Goal: Task Accomplishment & Management: Use online tool/utility

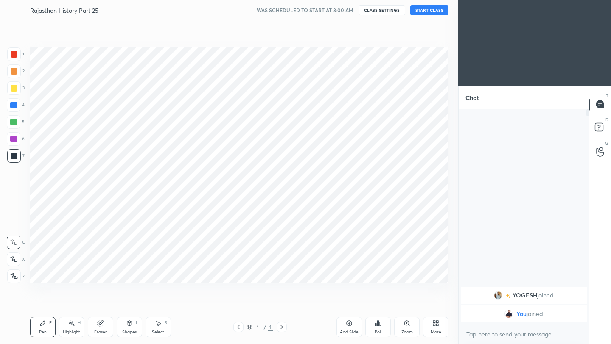
scroll to position [290, 424]
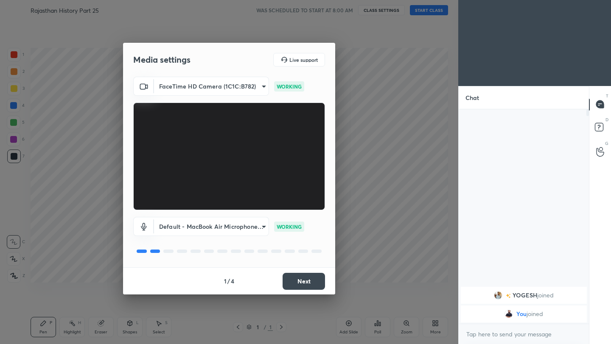
click at [298, 283] on button "Next" at bounding box center [303, 281] width 42 height 17
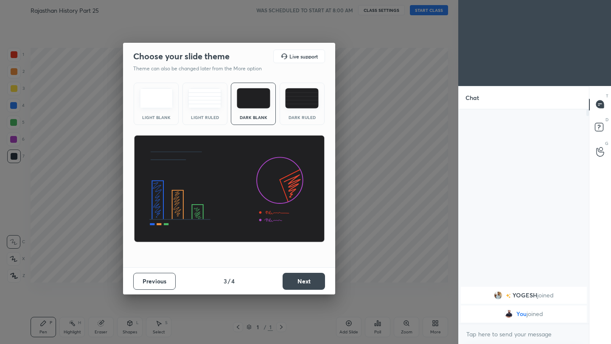
click at [298, 283] on button "Next" at bounding box center [303, 281] width 42 height 17
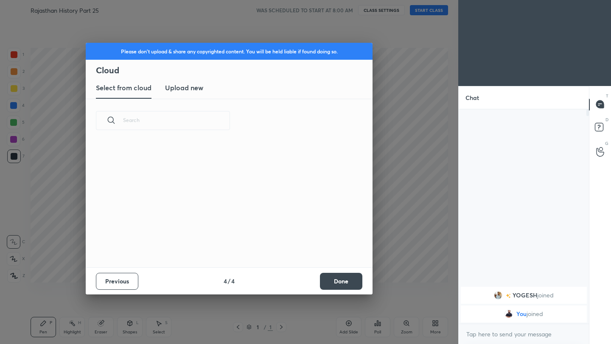
click at [298, 283] on div "Previous 4 / 4 Done" at bounding box center [229, 281] width 287 height 27
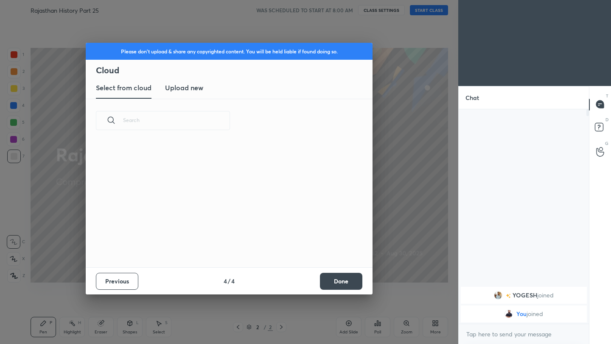
click at [342, 282] on button "Done" at bounding box center [341, 281] width 42 height 17
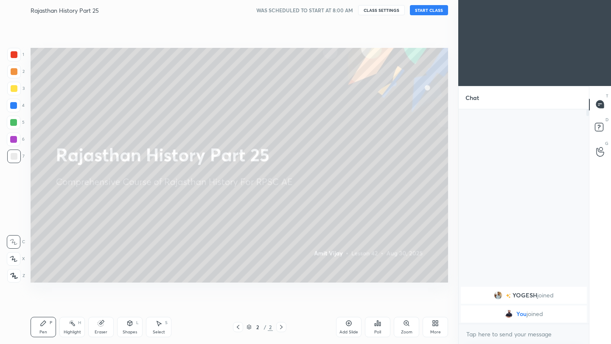
click at [434, 9] on button "START CLASS" at bounding box center [429, 10] width 38 height 10
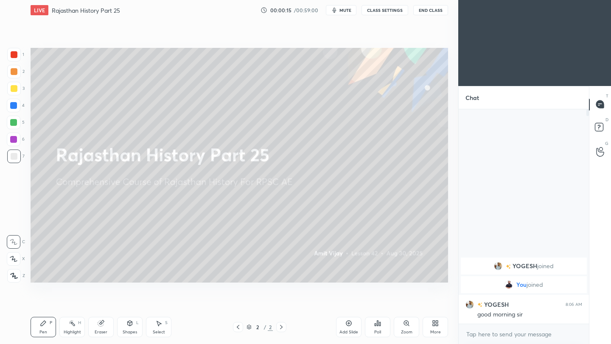
click at [430, 11] on button "End Class" at bounding box center [430, 10] width 35 height 10
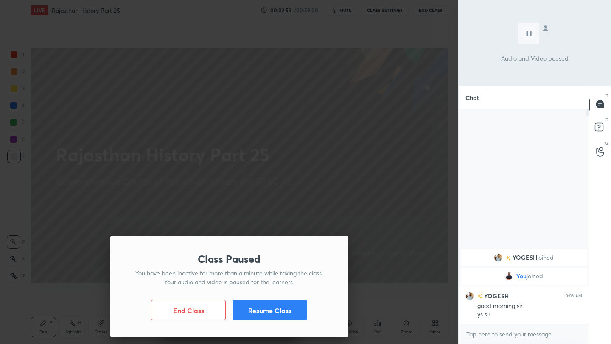
click at [285, 316] on button "Resume Class" at bounding box center [269, 310] width 75 height 20
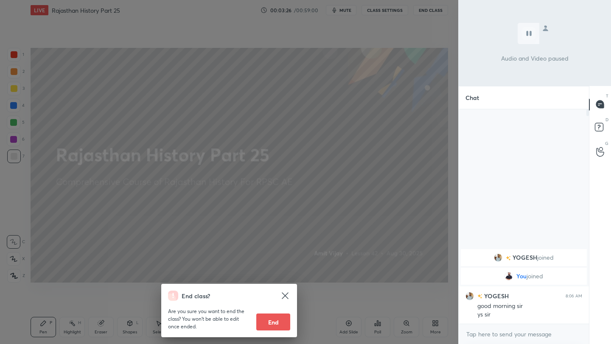
click at [341, 194] on div "End class? Are you sure you want to end the class? You won’t be able to edit on…" at bounding box center [229, 172] width 458 height 344
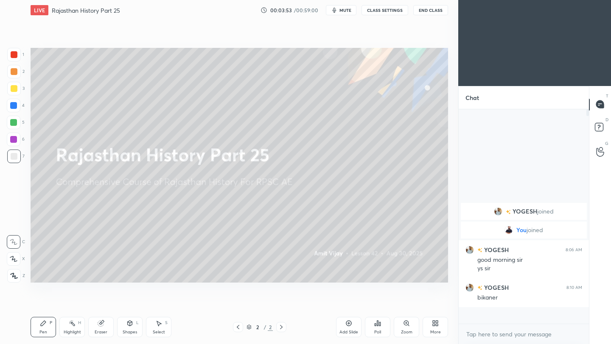
scroll to position [212, 128]
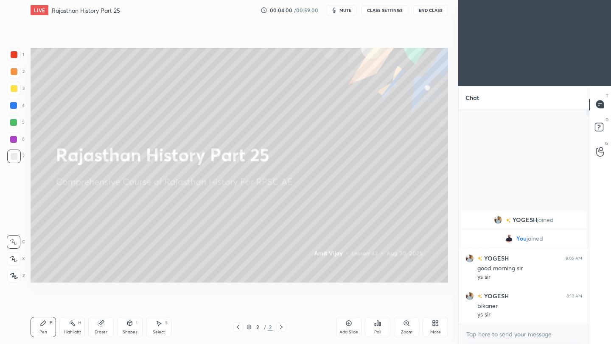
click at [430, 11] on button "End Class" at bounding box center [430, 10] width 35 height 10
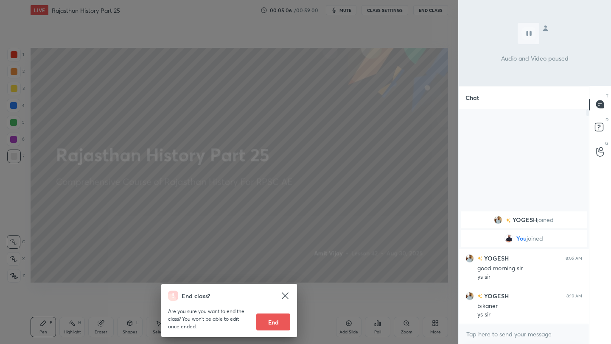
click at [375, 123] on div "End class? Are you sure you want to end the class? You won’t be able to edit on…" at bounding box center [229, 172] width 458 height 344
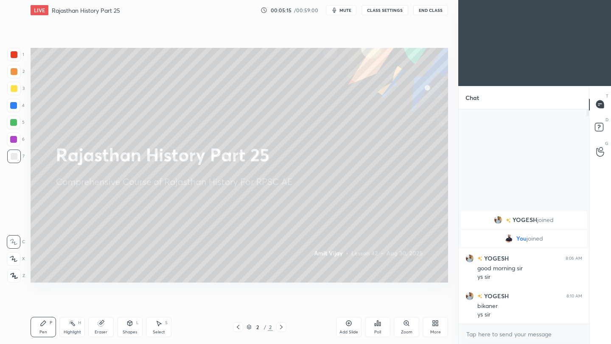
drag, startPoint x: 347, startPoint y: 323, endPoint x: 349, endPoint y: 317, distance: 6.1
click at [349, 320] on icon at bounding box center [348, 323] width 7 height 7
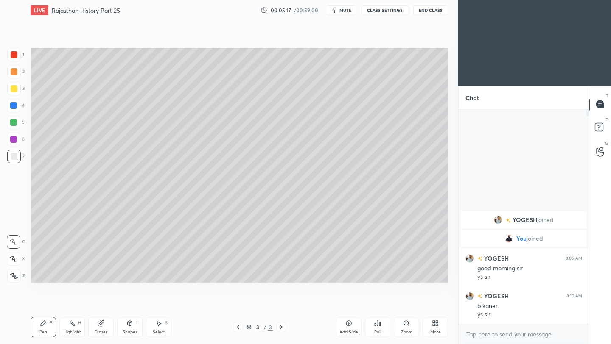
click at [428, 9] on button "End Class" at bounding box center [430, 10] width 35 height 10
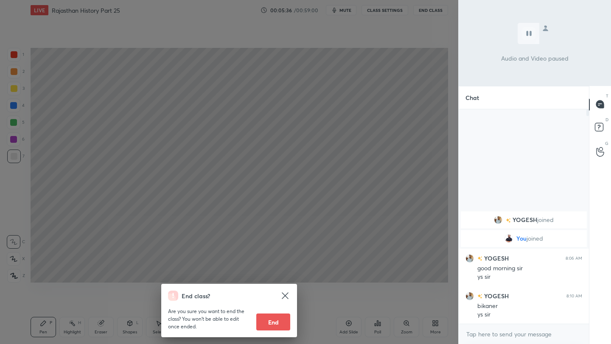
click at [354, 146] on div "End class? Are you sure you want to end the class? You won’t be able to edit on…" at bounding box center [229, 172] width 458 height 344
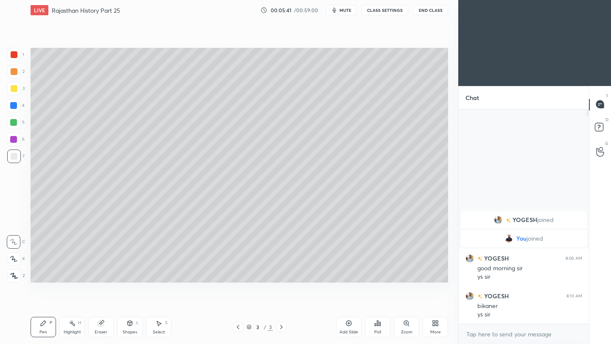
click at [18, 88] on div at bounding box center [14, 89] width 14 height 14
drag, startPoint x: 16, startPoint y: 279, endPoint x: 20, endPoint y: 277, distance: 4.4
click at [16, 279] on div at bounding box center [14, 276] width 14 height 14
click at [12, 154] on div at bounding box center [14, 156] width 7 height 7
click at [349, 326] on icon at bounding box center [349, 324] width 6 height 6
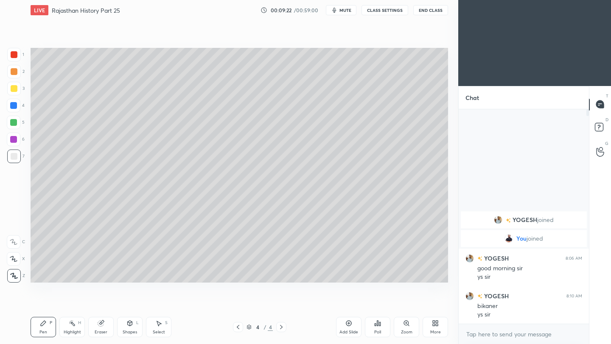
click at [15, 89] on div at bounding box center [14, 88] width 7 height 7
click at [15, 155] on div at bounding box center [14, 156] width 7 height 7
click at [433, 11] on button "End Class" at bounding box center [430, 10] width 35 height 10
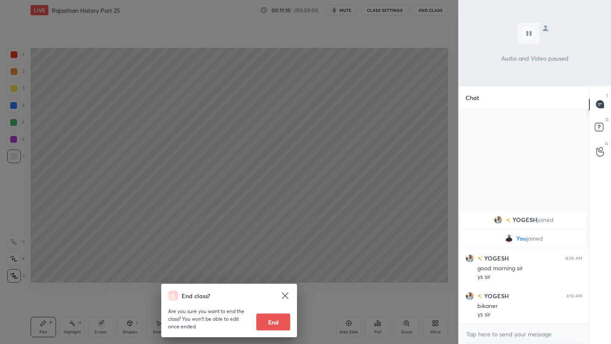
click at [175, 184] on div "End class? Are you sure you want to end the class? You won’t be able to edit on…" at bounding box center [229, 172] width 458 height 344
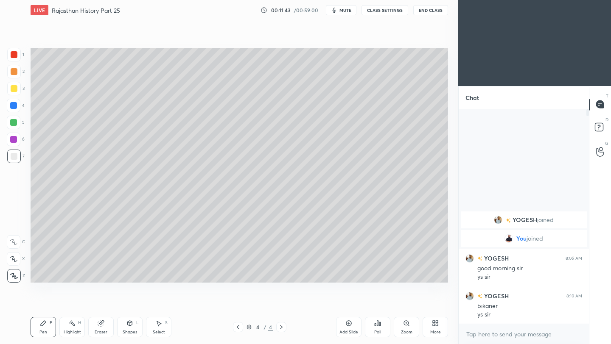
click at [11, 89] on div at bounding box center [14, 88] width 7 height 7
click at [14, 157] on div at bounding box center [14, 156] width 7 height 7
click at [434, 14] on button "End Class" at bounding box center [430, 10] width 35 height 10
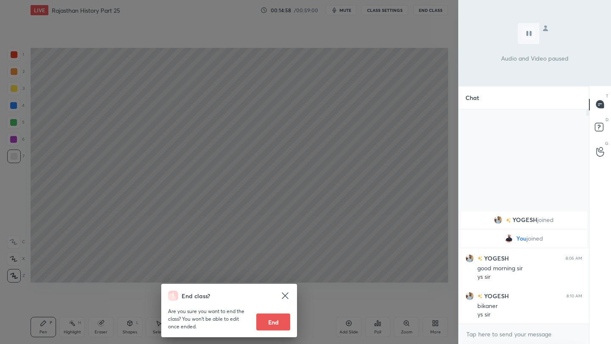
click at [425, 71] on div "End class? Are you sure you want to end the class? You won’t be able to edit on…" at bounding box center [229, 172] width 458 height 344
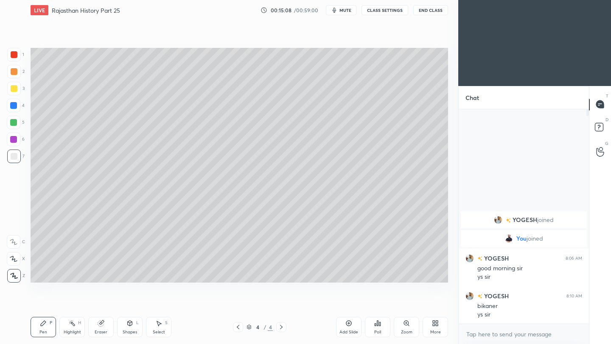
click at [351, 328] on div "Add Slide" at bounding box center [348, 327] width 25 height 20
click at [13, 87] on div at bounding box center [14, 88] width 7 height 7
click at [14, 158] on div at bounding box center [14, 156] width 7 height 7
click at [17, 90] on div at bounding box center [14, 88] width 7 height 7
click at [14, 156] on div at bounding box center [14, 156] width 7 height 7
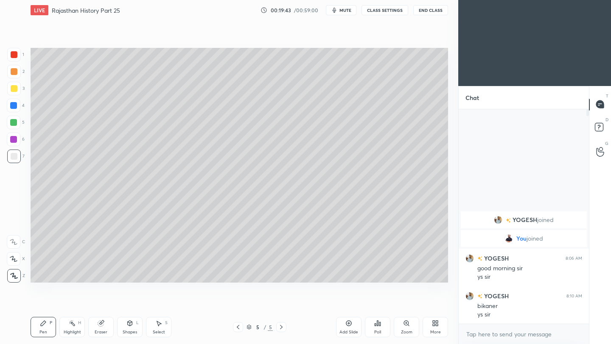
click at [350, 327] on div "Add Slide" at bounding box center [348, 327] width 25 height 20
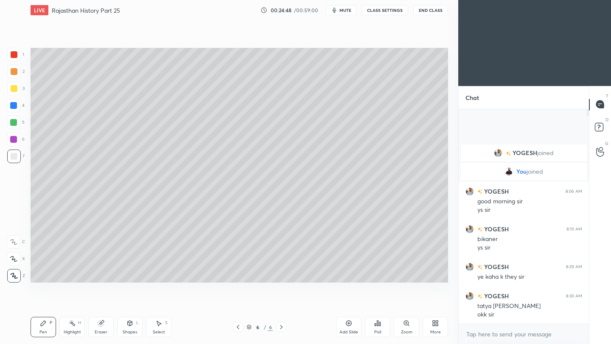
click at [436, 12] on button "End Class" at bounding box center [430, 10] width 35 height 10
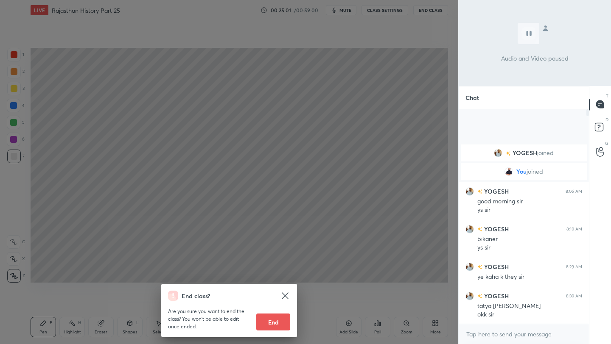
drag, startPoint x: 412, startPoint y: 92, endPoint x: 414, endPoint y: 86, distance: 6.2
click at [412, 91] on div "End class? Are you sure you want to end the class? You won’t be able to edit on…" at bounding box center [229, 172] width 458 height 344
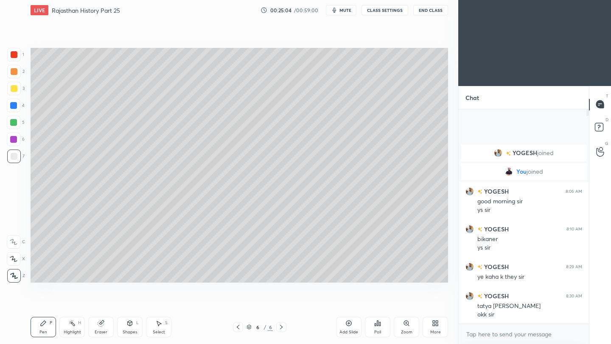
click at [349, 326] on icon at bounding box center [348, 323] width 7 height 7
click at [436, 12] on button "End Class" at bounding box center [430, 10] width 35 height 10
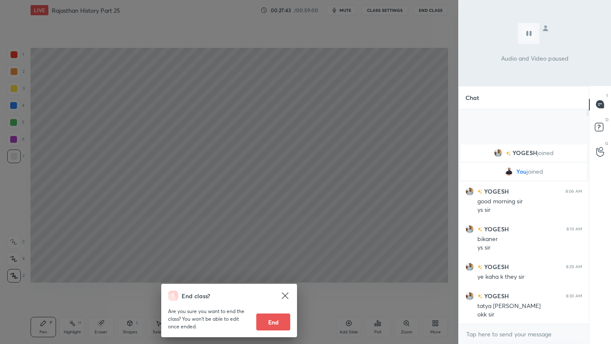
click at [363, 159] on div "End class? Are you sure you want to end the class? You won’t be able to edit on…" at bounding box center [229, 172] width 458 height 344
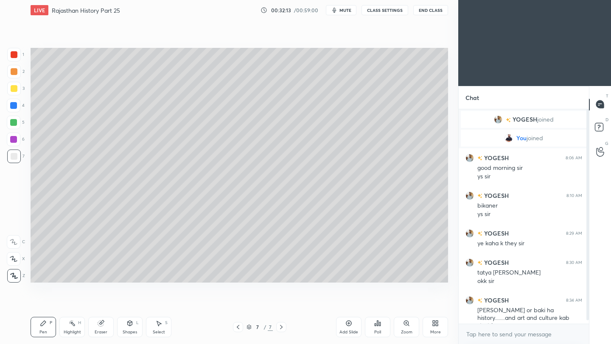
click at [349, 327] on div "Add Slide" at bounding box center [348, 327] width 25 height 20
click at [15, 90] on div at bounding box center [14, 88] width 7 height 7
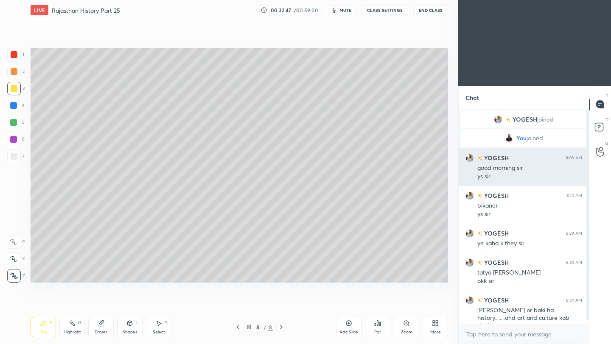
click at [504, 178] on div "ys sir" at bounding box center [529, 177] width 105 height 8
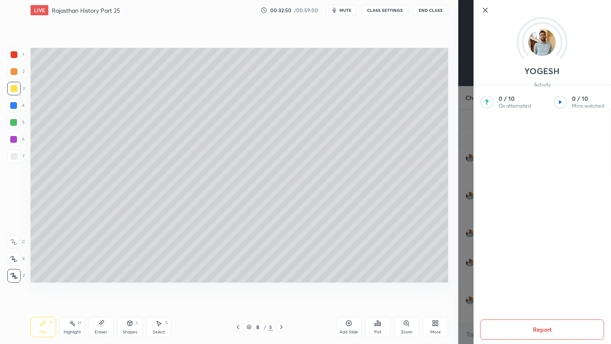
click at [485, 13] on icon at bounding box center [485, 10] width 10 height 10
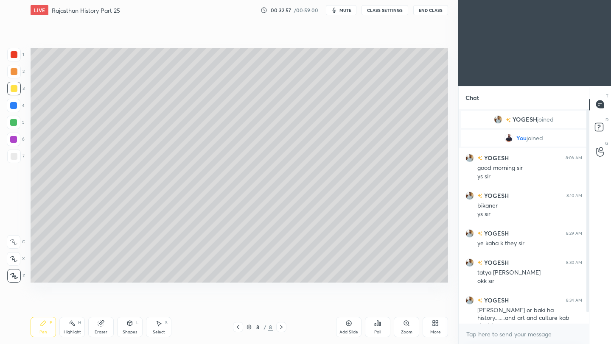
click at [16, 159] on div at bounding box center [14, 156] width 7 height 7
drag, startPoint x: 98, startPoint y: 330, endPoint x: 113, endPoint y: 319, distance: 17.6
click at [98, 329] on div "Eraser" at bounding box center [100, 327] width 25 height 20
drag, startPoint x: 46, startPoint y: 328, endPoint x: 50, endPoint y: 325, distance: 5.2
click at [48, 327] on div "Pen P" at bounding box center [43, 327] width 25 height 20
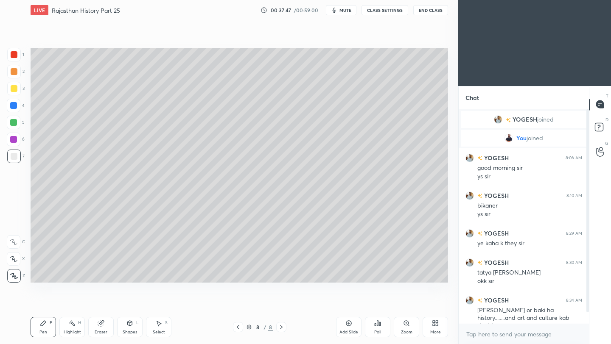
click at [350, 330] on div "Add Slide" at bounding box center [348, 332] width 19 height 4
click at [346, 325] on icon at bounding box center [348, 323] width 7 height 7
click at [427, 14] on button "End Class" at bounding box center [430, 10] width 35 height 10
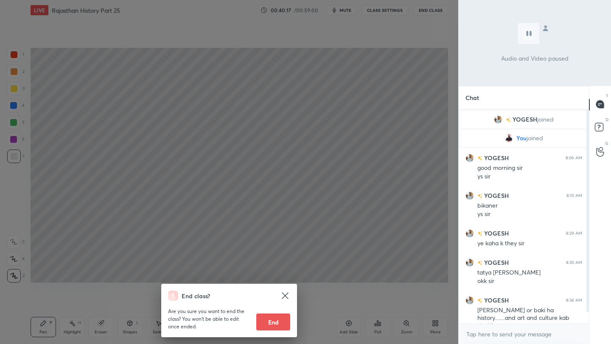
click at [374, 83] on div "End class? Are you sure you want to end the class? You won’t be able to edit on…" at bounding box center [229, 172] width 458 height 344
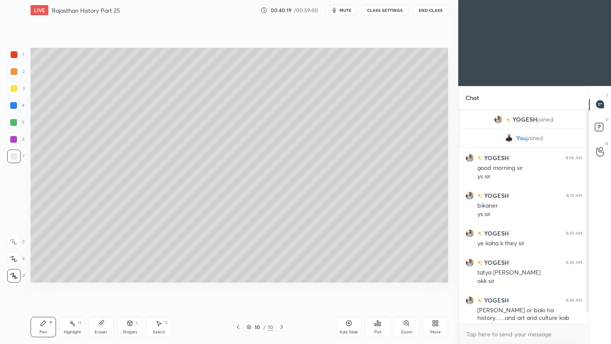
click at [20, 87] on div "3" at bounding box center [15, 89] width 17 height 14
click at [20, 155] on div at bounding box center [14, 157] width 14 height 14
click at [432, 11] on button "End Class" at bounding box center [430, 10] width 35 height 10
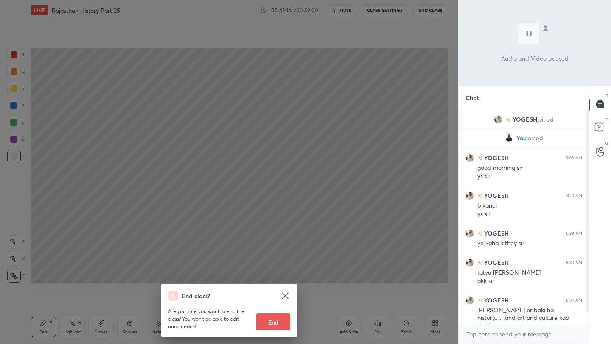
click at [397, 155] on div "End class? Are you sure you want to end the class? You won’t be able to edit on…" at bounding box center [229, 172] width 458 height 344
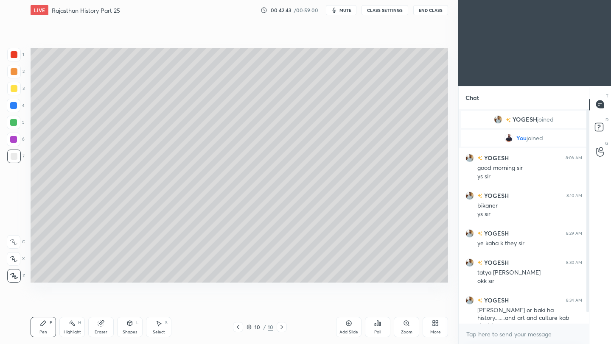
click at [433, 13] on button "End Class" at bounding box center [430, 10] width 35 height 10
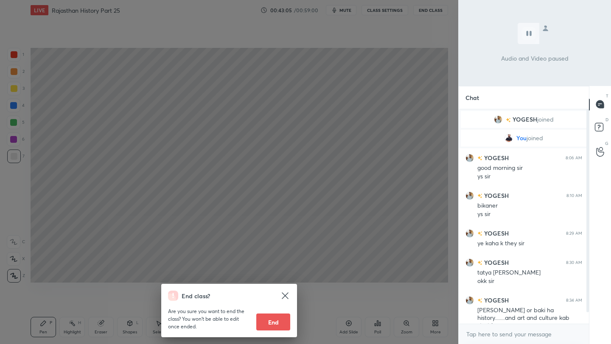
click at [241, 233] on div "End class? Are you sure you want to end the class? You won’t be able to edit on…" at bounding box center [229, 172] width 458 height 344
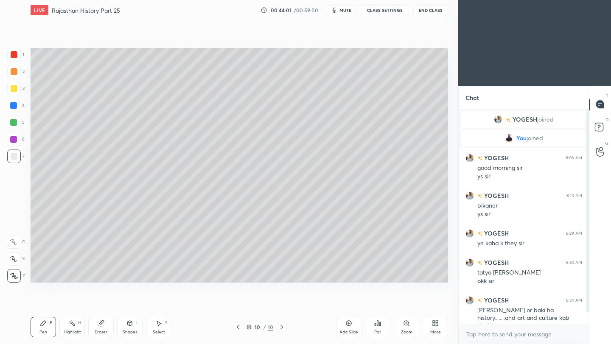
click at [348, 327] on div "Add Slide" at bounding box center [348, 327] width 25 height 20
click at [433, 14] on button "End Class" at bounding box center [430, 10] width 35 height 10
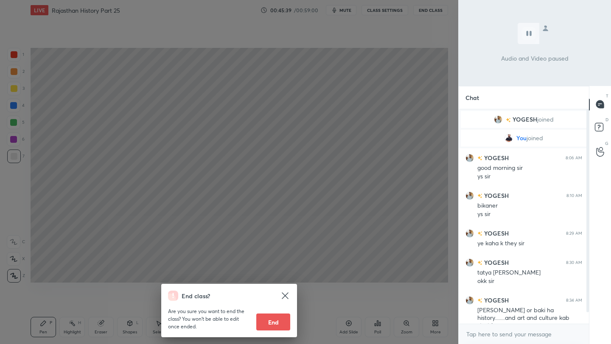
click at [272, 324] on button "End" at bounding box center [273, 322] width 34 height 17
type textarea "x"
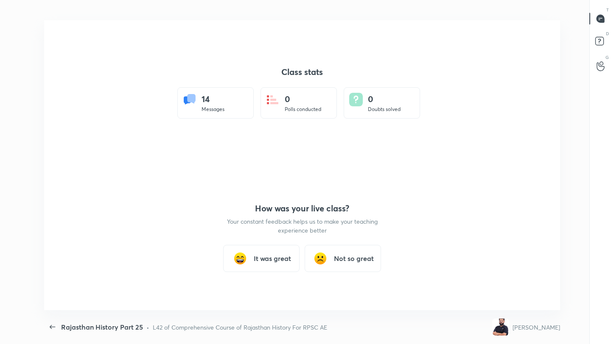
scroll to position [0, 0]
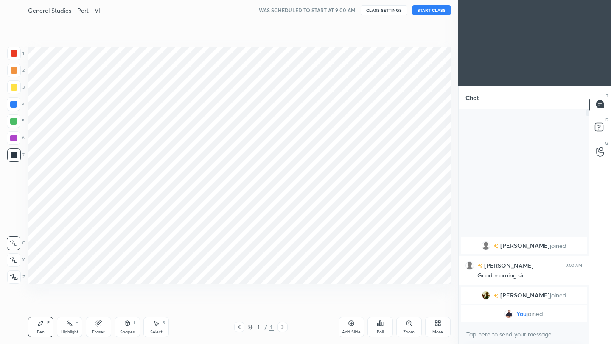
scroll to position [42117, 41983]
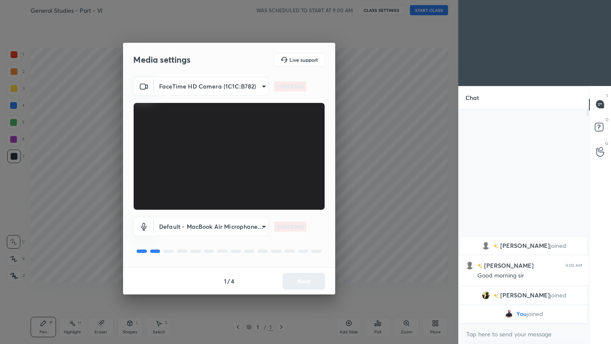
click at [308, 280] on div "1 / 4 Next" at bounding box center [229, 281] width 212 height 27
click at [308, 280] on button "Next" at bounding box center [303, 281] width 42 height 17
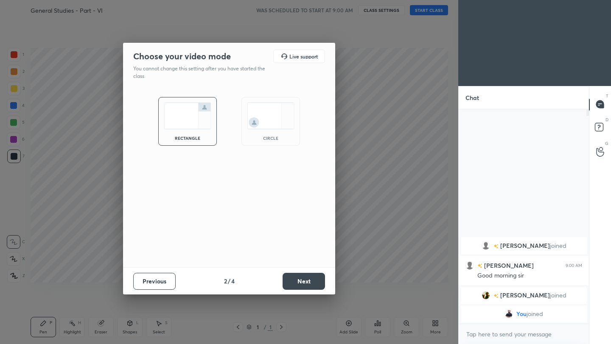
click at [308, 280] on button "Next" at bounding box center [303, 281] width 42 height 17
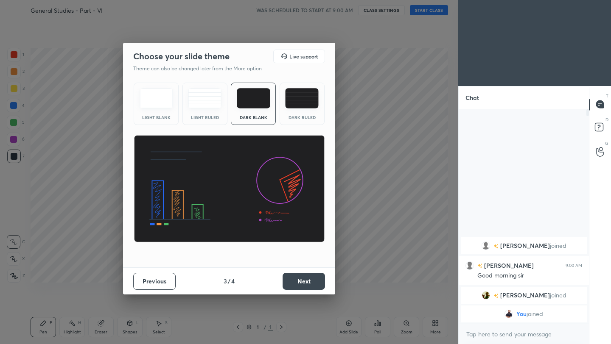
click at [308, 280] on button "Next" at bounding box center [303, 281] width 42 height 17
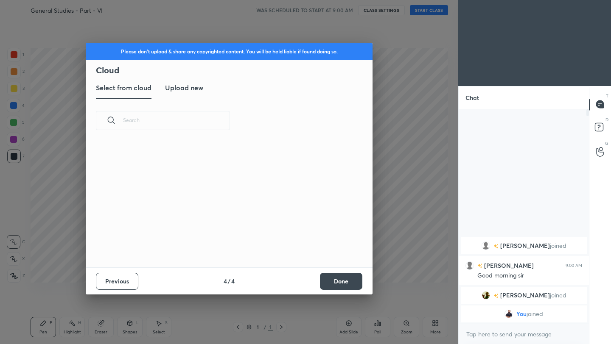
scroll to position [125, 272]
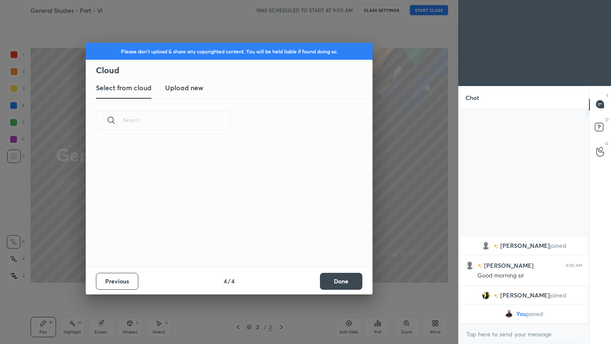
click at [346, 276] on button "Done" at bounding box center [341, 281] width 42 height 17
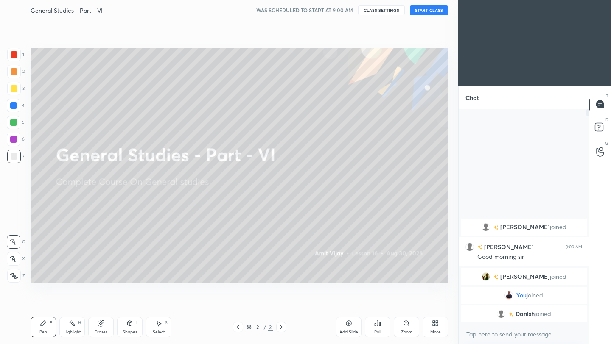
click at [436, 12] on button "START CLASS" at bounding box center [429, 10] width 38 height 10
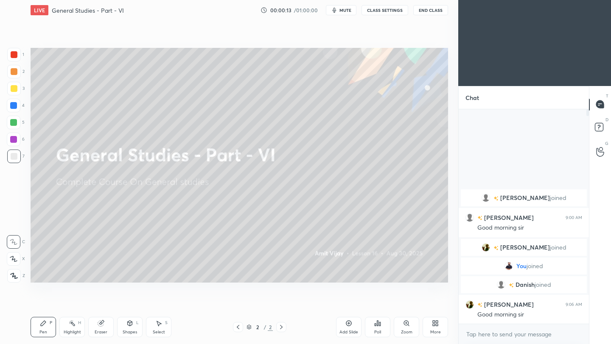
click at [434, 324] on icon at bounding box center [434, 325] width 2 height 2
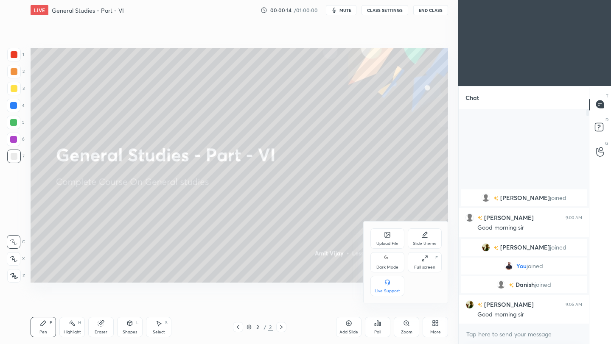
click at [385, 240] on div "Upload File" at bounding box center [387, 239] width 34 height 20
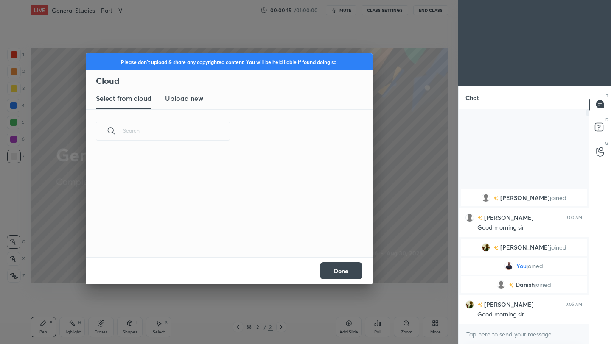
scroll to position [104, 272]
click at [194, 98] on h3 "Upload new" at bounding box center [184, 98] width 38 height 10
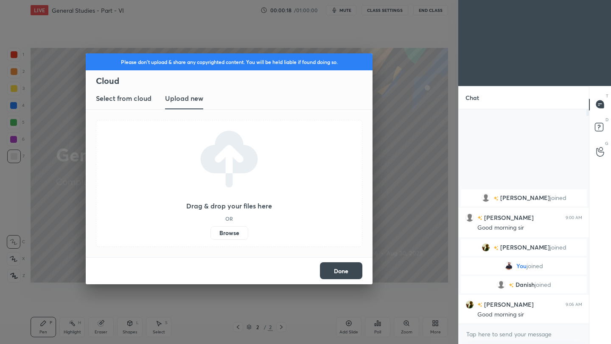
click at [232, 235] on label "Browse" at bounding box center [229, 233] width 38 height 14
click at [210, 235] on input "Browse" at bounding box center [210, 233] width 0 height 14
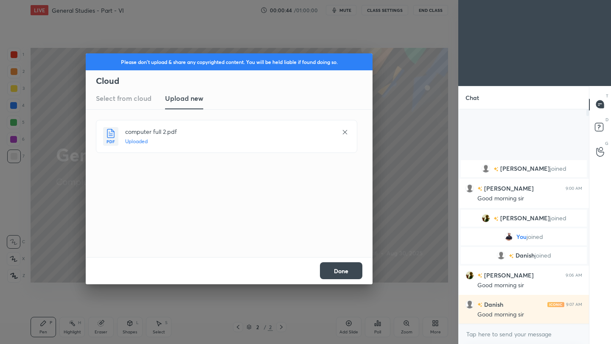
click at [355, 271] on button "Done" at bounding box center [341, 271] width 42 height 17
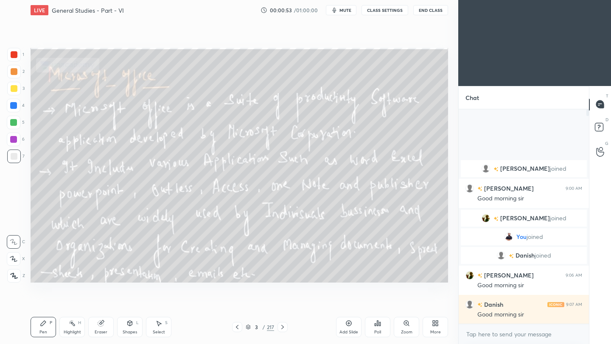
click at [432, 8] on button "End Class" at bounding box center [430, 10] width 35 height 10
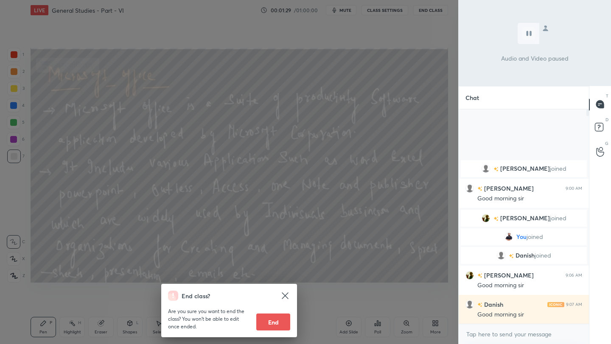
click at [313, 68] on div "End class? Are you sure you want to end the class? You won’t be able to edit on…" at bounding box center [229, 172] width 458 height 344
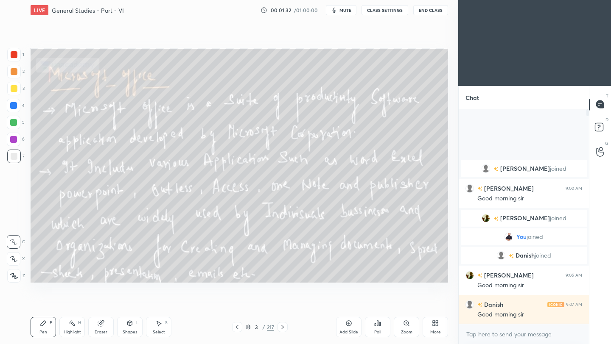
click at [283, 327] on icon at bounding box center [282, 327] width 7 height 7
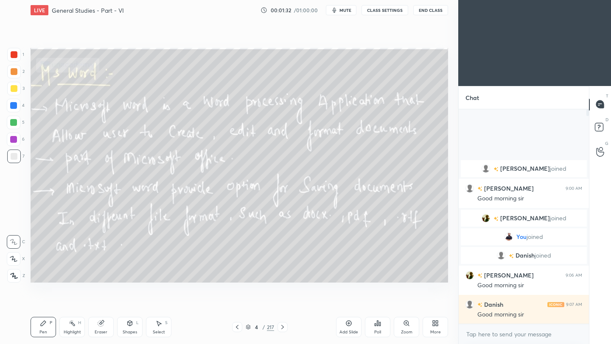
click at [283, 327] on icon at bounding box center [282, 327] width 7 height 7
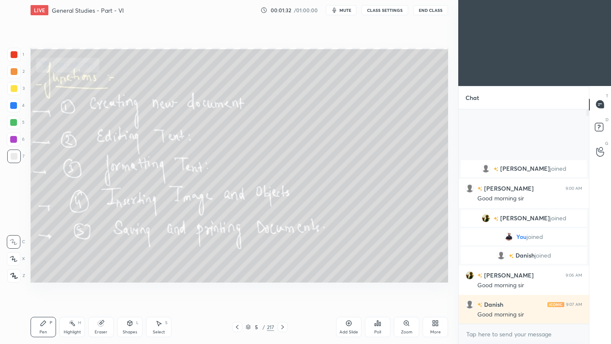
click at [283, 327] on icon at bounding box center [282, 327] width 7 height 7
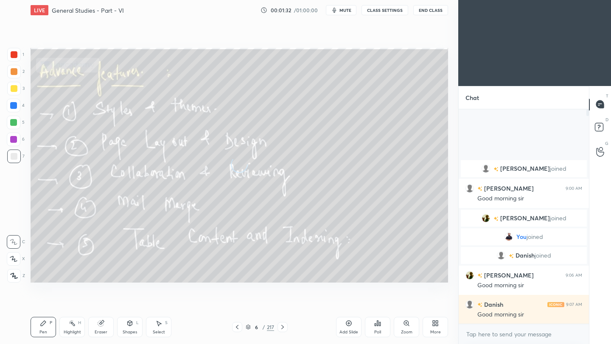
click at [283, 327] on icon at bounding box center [282, 327] width 7 height 7
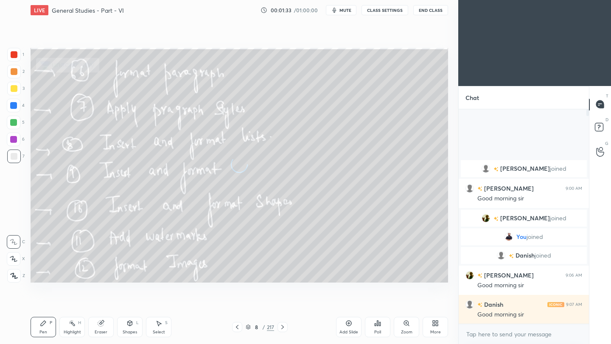
click at [283, 327] on icon at bounding box center [282, 327] width 7 height 7
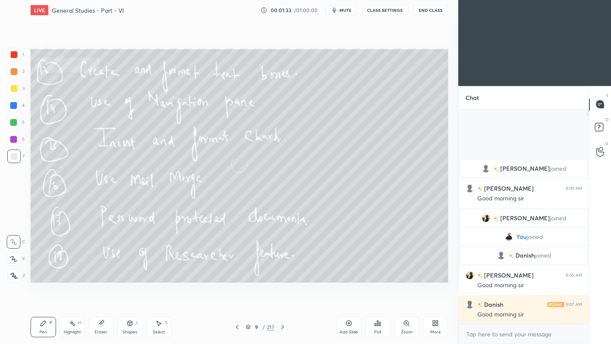
click at [283, 327] on icon at bounding box center [282, 327] width 7 height 7
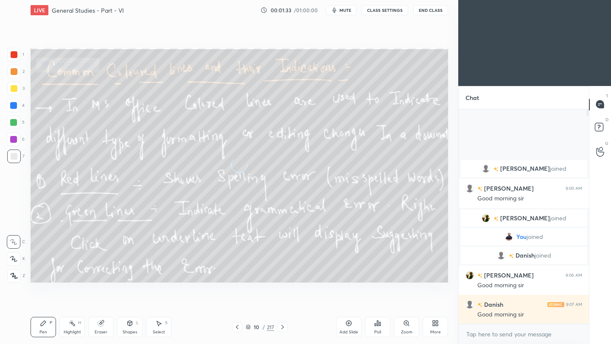
click at [283, 327] on icon at bounding box center [282, 327] width 7 height 7
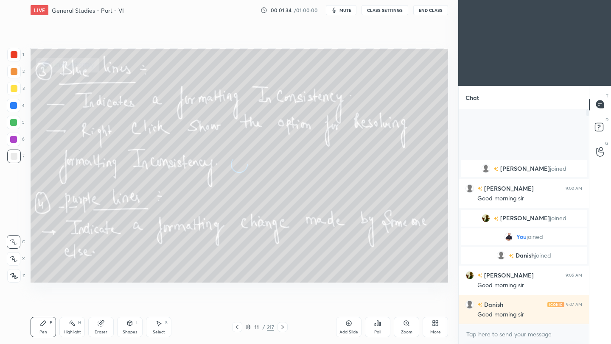
click at [283, 327] on icon at bounding box center [282, 327] width 7 height 7
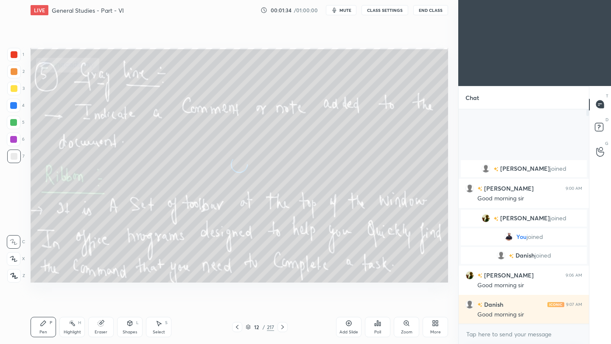
click at [283, 327] on icon at bounding box center [282, 327] width 7 height 7
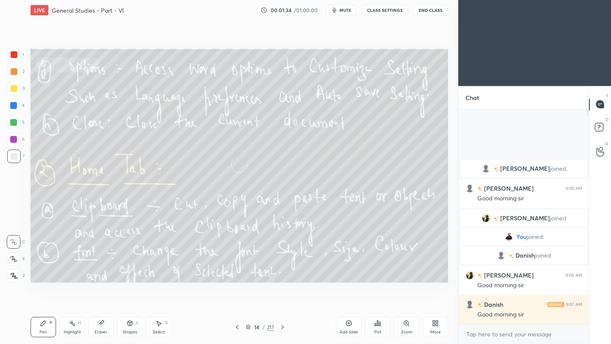
click at [283, 327] on icon at bounding box center [282, 327] width 7 height 7
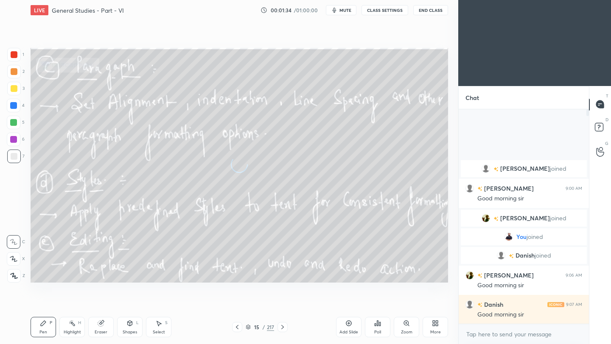
click at [283, 327] on icon at bounding box center [282, 327] width 7 height 7
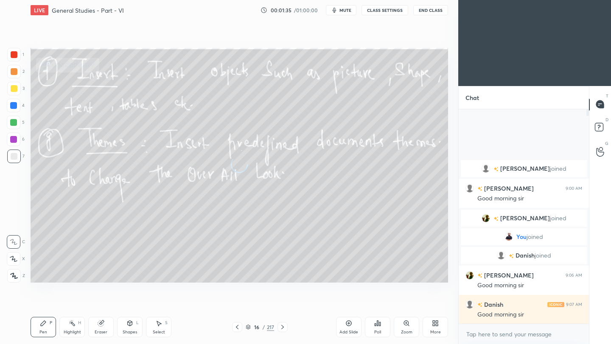
click at [283, 327] on icon at bounding box center [282, 327] width 7 height 7
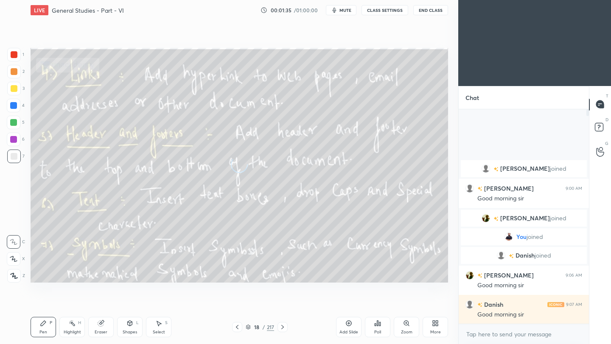
click at [283, 327] on icon at bounding box center [282, 327] width 7 height 7
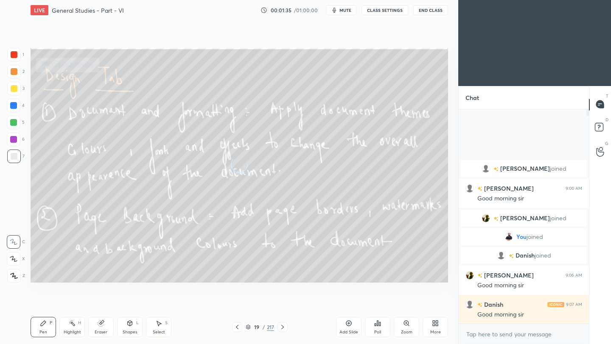
click at [283, 327] on icon at bounding box center [282, 327] width 7 height 7
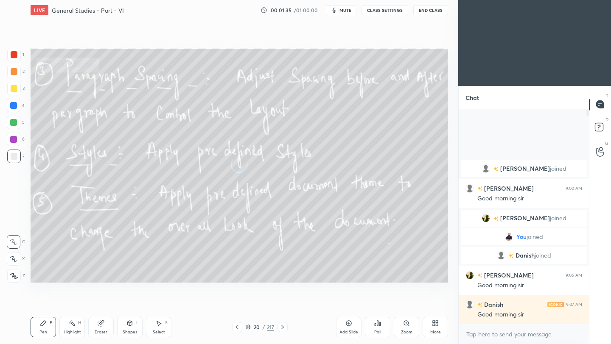
click at [283, 327] on icon at bounding box center [282, 327] width 7 height 7
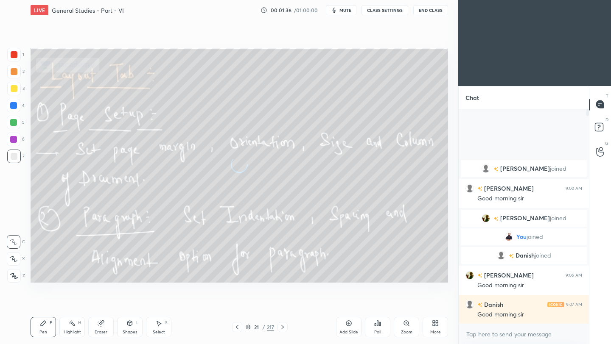
click at [283, 327] on icon at bounding box center [282, 327] width 7 height 7
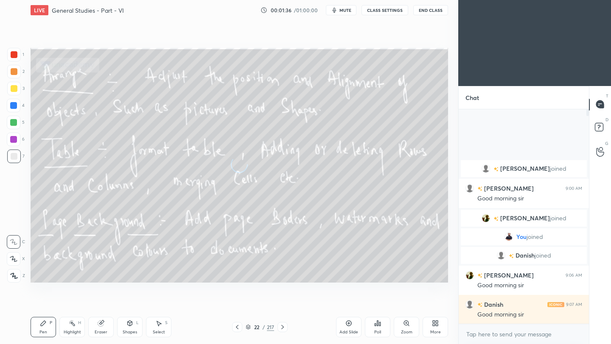
click at [283, 327] on icon at bounding box center [282, 327] width 7 height 7
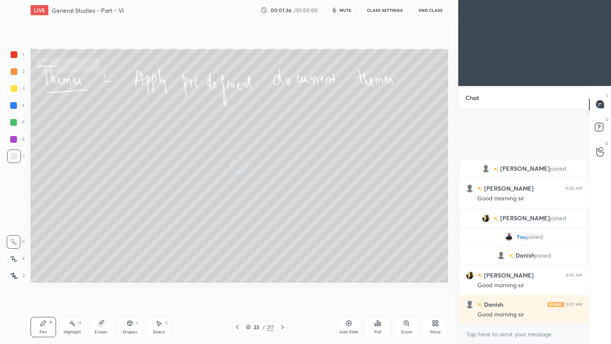
click at [283, 327] on icon at bounding box center [282, 327] width 7 height 7
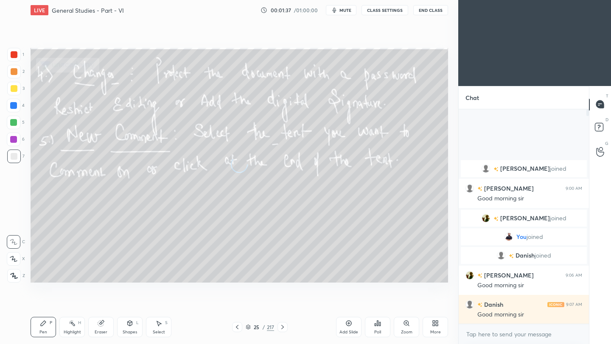
click at [283, 327] on icon at bounding box center [282, 327] width 7 height 7
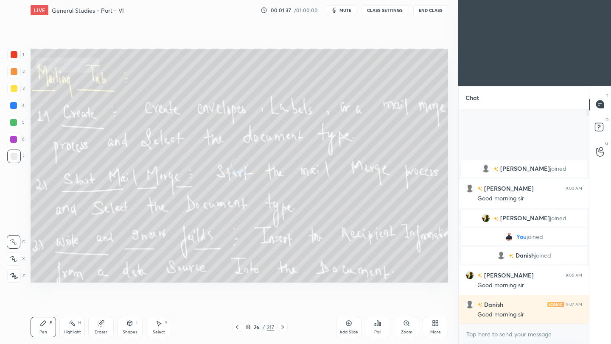
click at [283, 327] on icon at bounding box center [282, 327] width 7 height 7
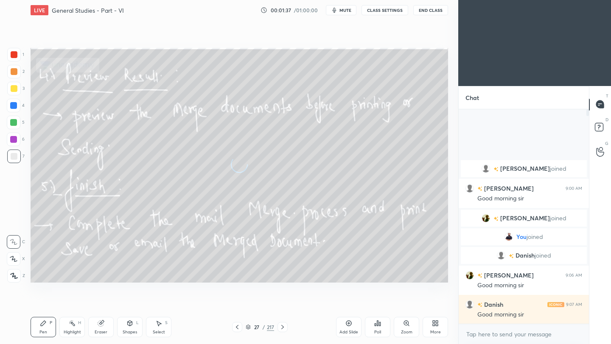
click at [283, 327] on icon at bounding box center [282, 327] width 7 height 7
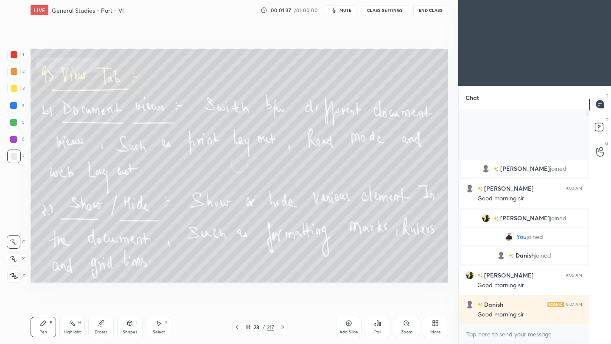
click at [283, 327] on icon at bounding box center [282, 327] width 7 height 7
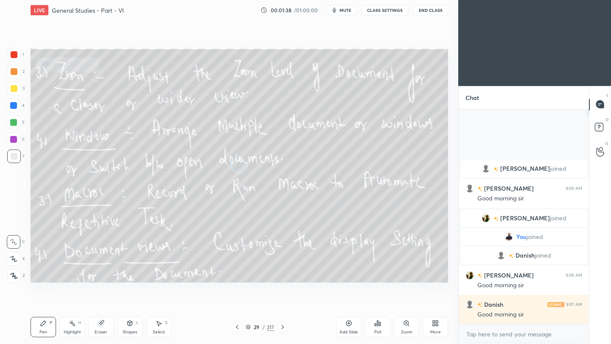
click at [283, 327] on icon at bounding box center [282, 327] width 7 height 7
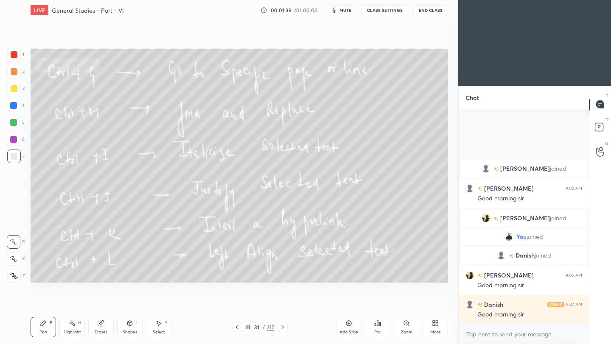
click at [283, 327] on icon at bounding box center [282, 327] width 7 height 7
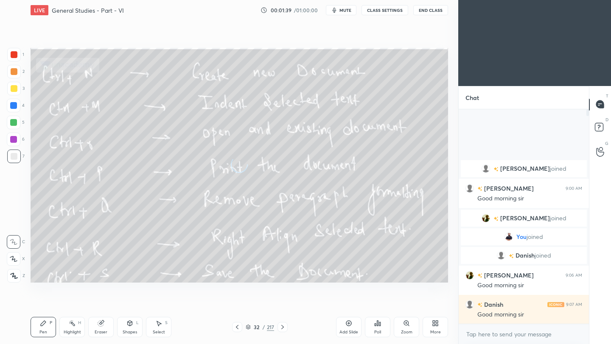
click at [283, 327] on icon at bounding box center [282, 327] width 7 height 7
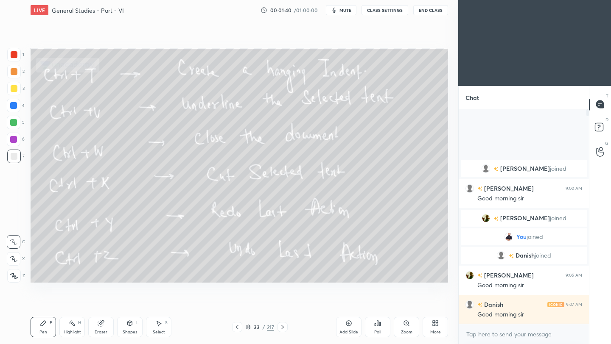
click at [283, 327] on icon at bounding box center [282, 327] width 7 height 7
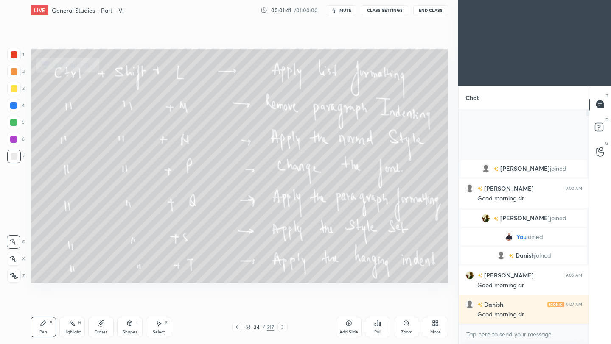
click at [283, 327] on icon at bounding box center [282, 327] width 7 height 7
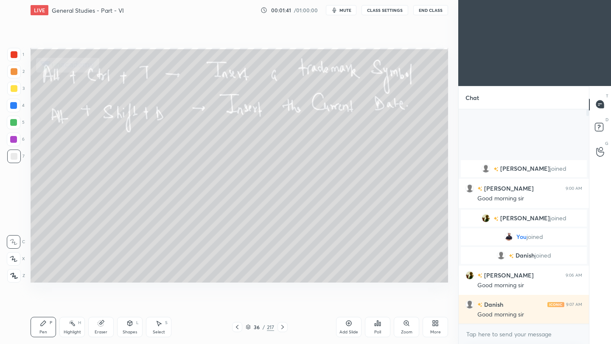
click at [283, 327] on icon at bounding box center [282, 327] width 7 height 7
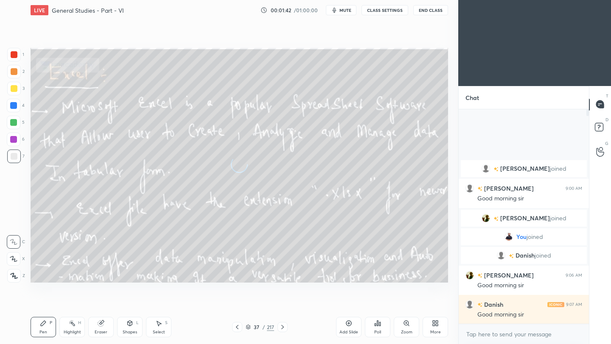
click at [283, 327] on icon at bounding box center [282, 327] width 7 height 7
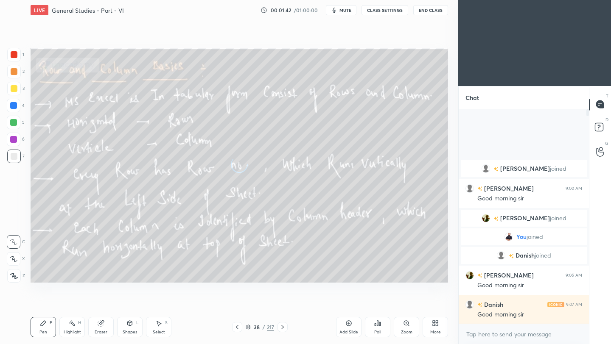
click at [283, 327] on icon at bounding box center [282, 327] width 7 height 7
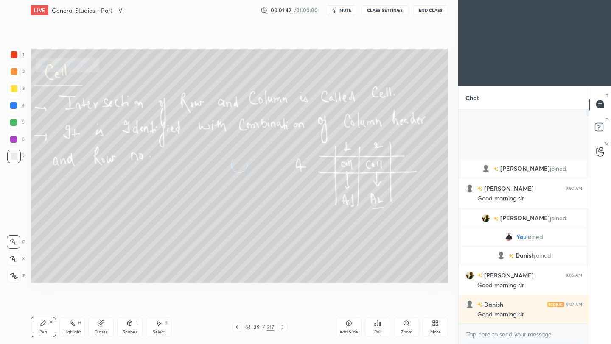
click at [283, 327] on icon at bounding box center [282, 327] width 7 height 7
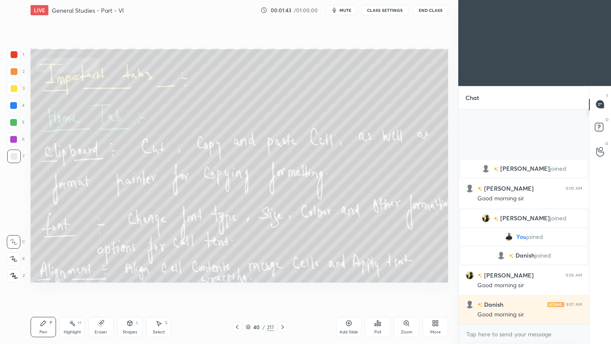
click at [283, 327] on icon at bounding box center [282, 327] width 7 height 7
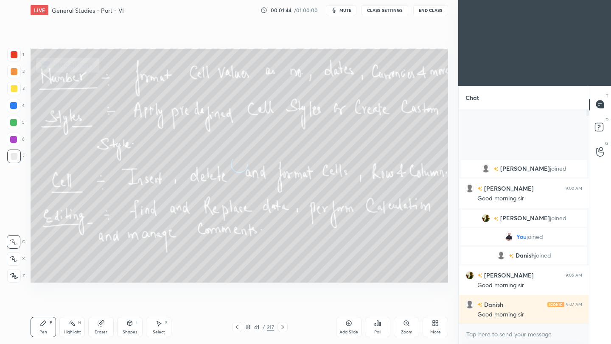
click at [283, 327] on icon at bounding box center [282, 327] width 7 height 7
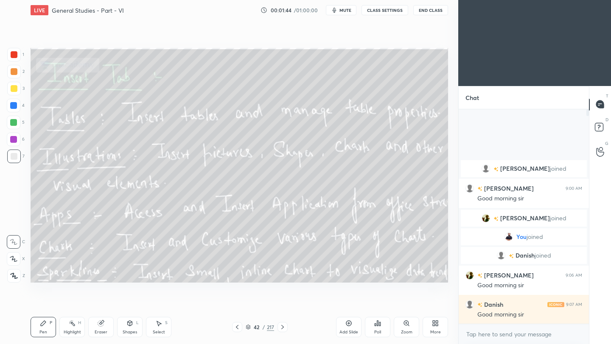
click at [283, 327] on icon at bounding box center [282, 327] width 7 height 7
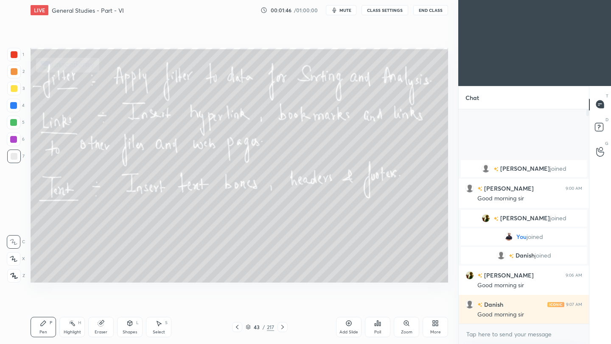
click at [283, 327] on icon at bounding box center [282, 327] width 7 height 7
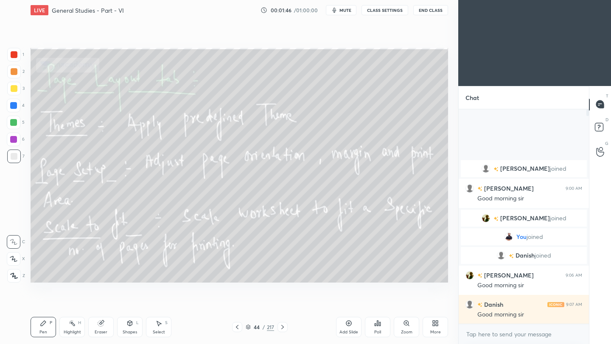
click at [283, 327] on icon at bounding box center [282, 327] width 7 height 7
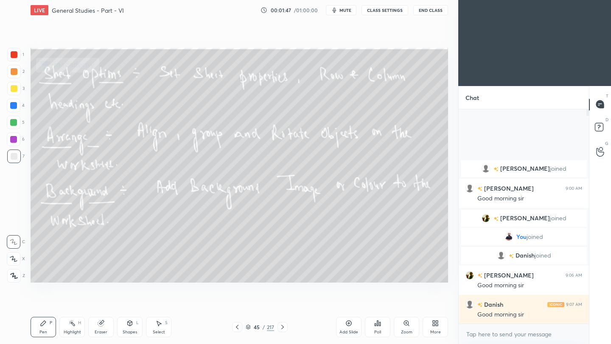
click at [283, 327] on icon at bounding box center [282, 327] width 7 height 7
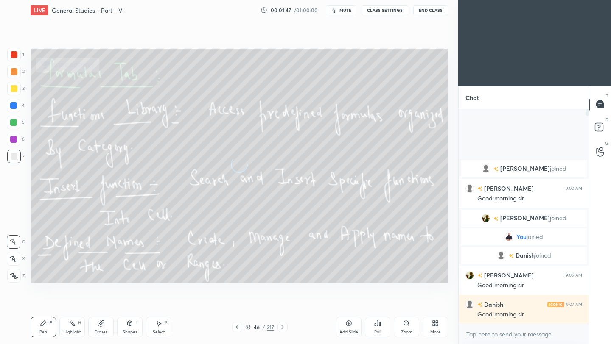
click at [283, 327] on icon at bounding box center [282, 327] width 7 height 7
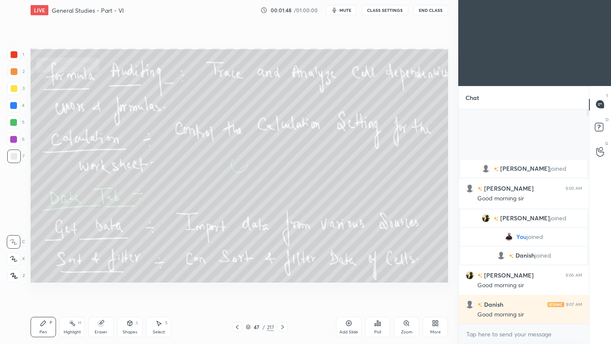
click at [283, 327] on icon at bounding box center [282, 327] width 7 height 7
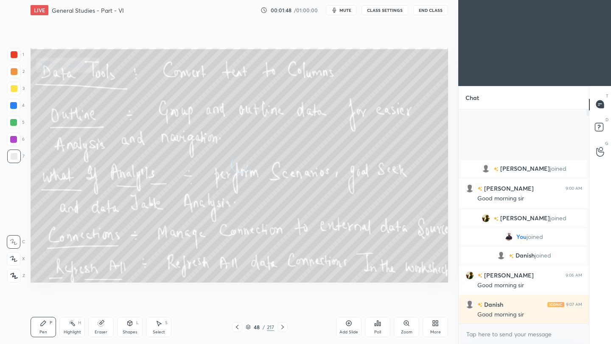
click at [283, 327] on icon at bounding box center [282, 327] width 7 height 7
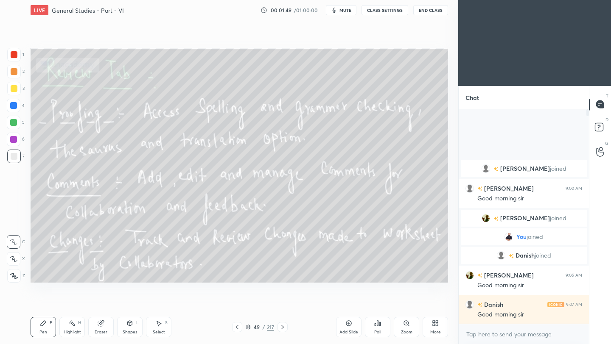
click at [283, 327] on icon at bounding box center [282, 327] width 3 height 4
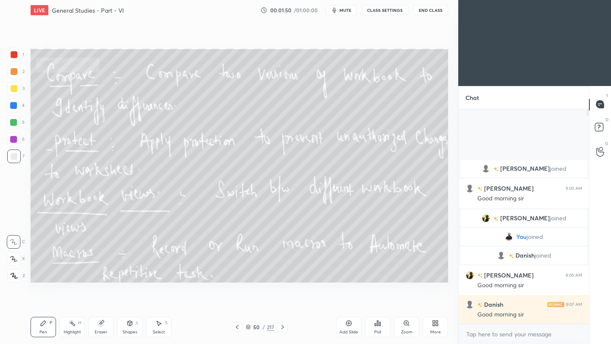
click at [283, 327] on icon at bounding box center [282, 327] width 3 height 4
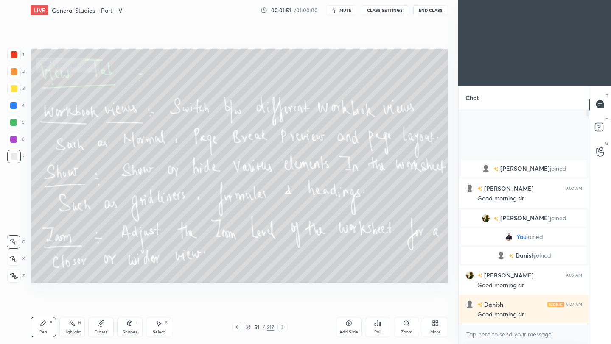
click at [283, 327] on icon at bounding box center [282, 327] width 3 height 4
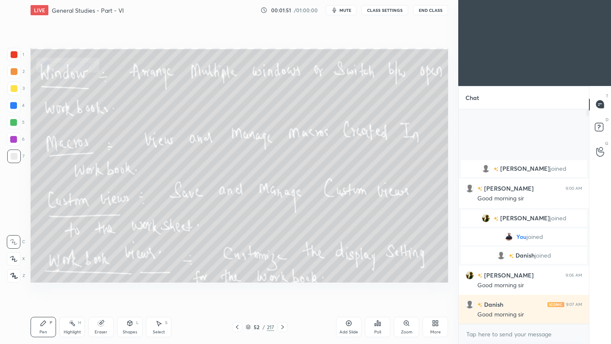
click at [283, 327] on icon at bounding box center [282, 327] width 3 height 4
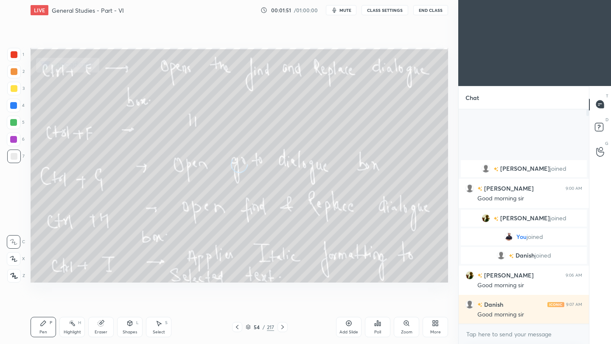
click at [283, 327] on icon at bounding box center [282, 327] width 3 height 4
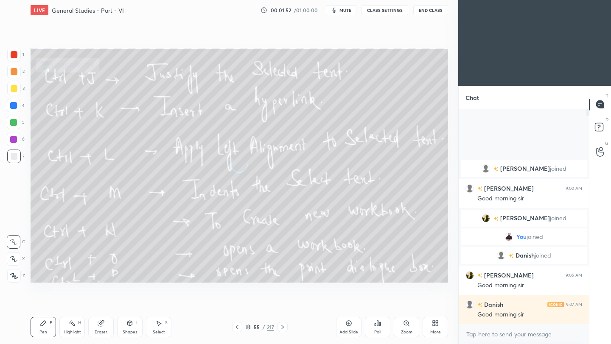
click at [283, 327] on icon at bounding box center [282, 327] width 3 height 4
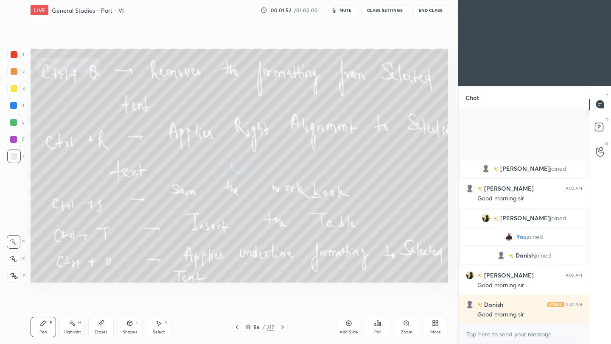
click at [283, 327] on icon at bounding box center [282, 327] width 3 height 4
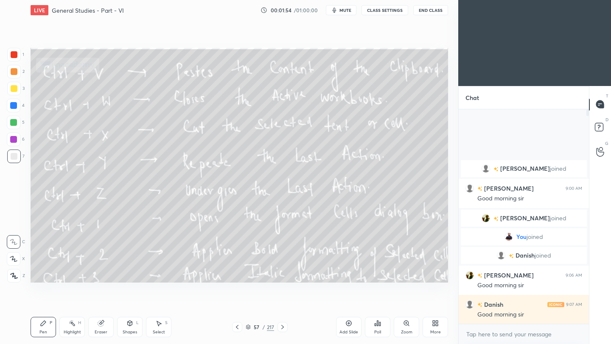
click at [283, 327] on icon at bounding box center [282, 327] width 3 height 4
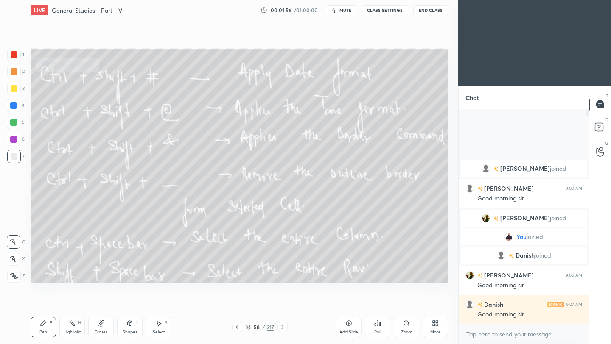
click at [283, 327] on icon at bounding box center [282, 327] width 3 height 4
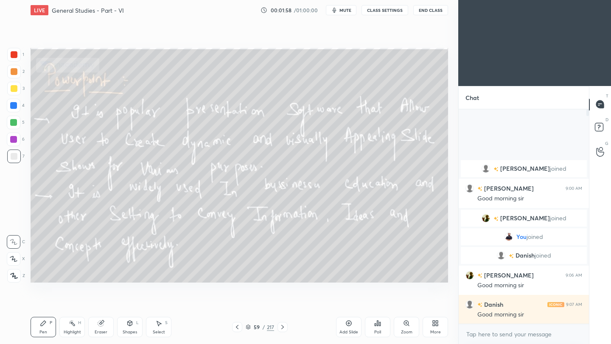
click at [283, 327] on icon at bounding box center [282, 327] width 3 height 4
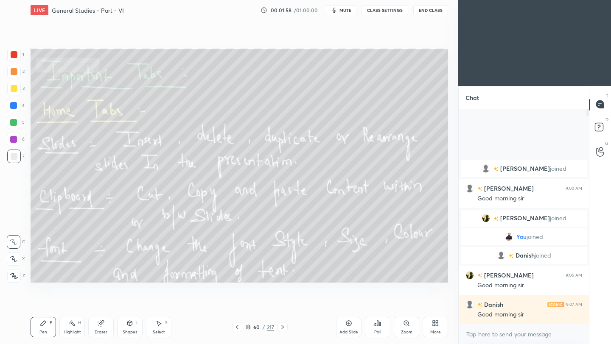
click at [283, 327] on icon at bounding box center [282, 327] width 3 height 4
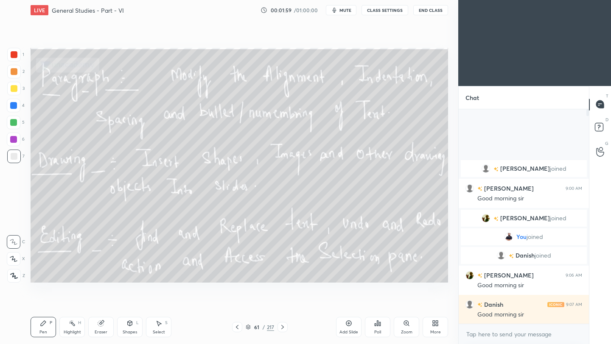
click at [283, 327] on icon at bounding box center [282, 327] width 3 height 4
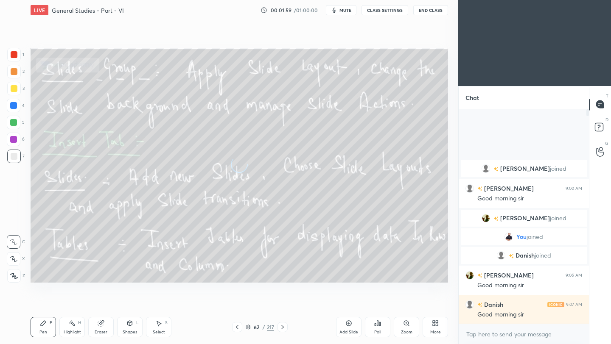
click at [283, 327] on icon at bounding box center [282, 327] width 3 height 4
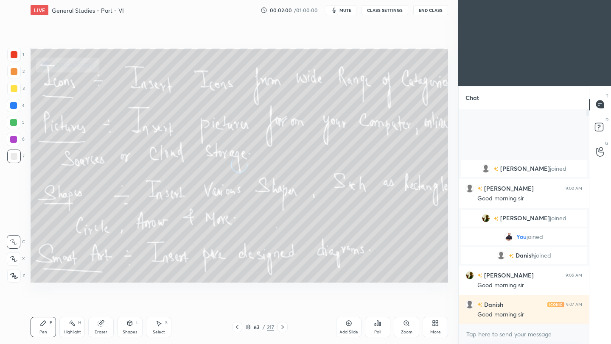
click at [283, 327] on icon at bounding box center [282, 327] width 3 height 4
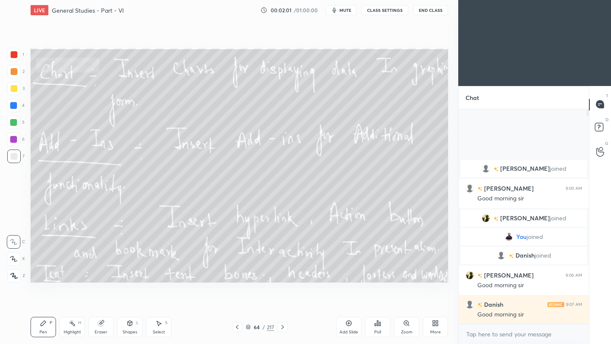
click at [283, 327] on icon at bounding box center [282, 327] width 3 height 4
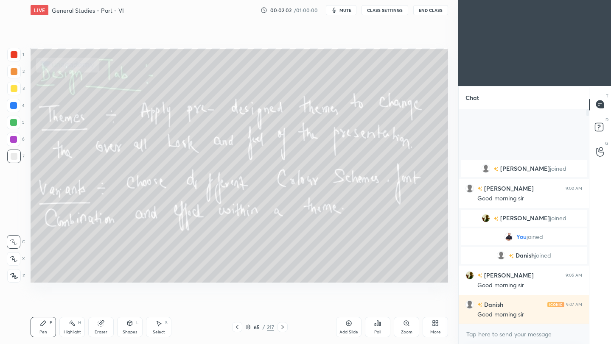
click at [283, 327] on icon at bounding box center [282, 327] width 3 height 4
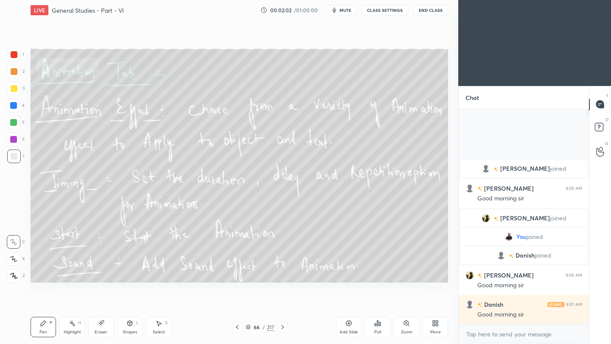
click at [283, 327] on icon at bounding box center [282, 327] width 3 height 4
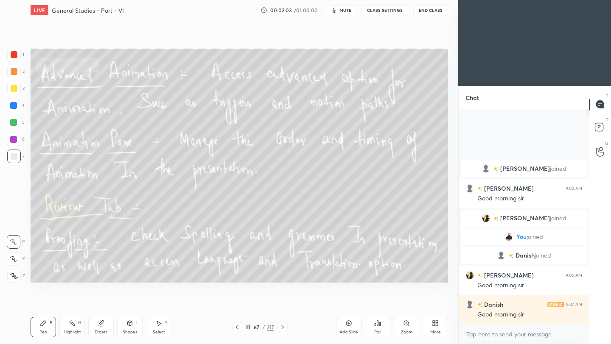
click at [283, 327] on icon at bounding box center [282, 327] width 3 height 4
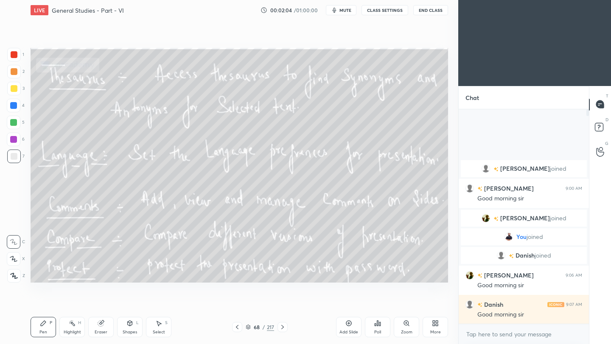
click at [283, 327] on icon at bounding box center [282, 327] width 3 height 4
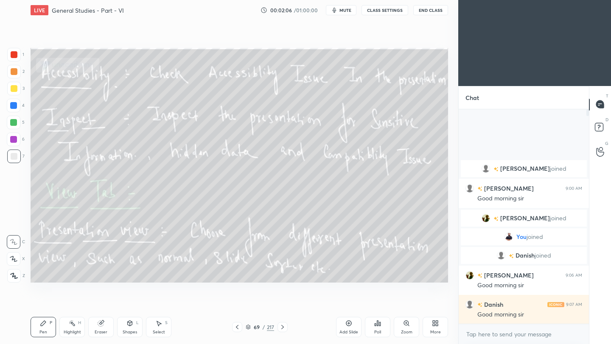
click at [283, 327] on icon at bounding box center [282, 327] width 3 height 4
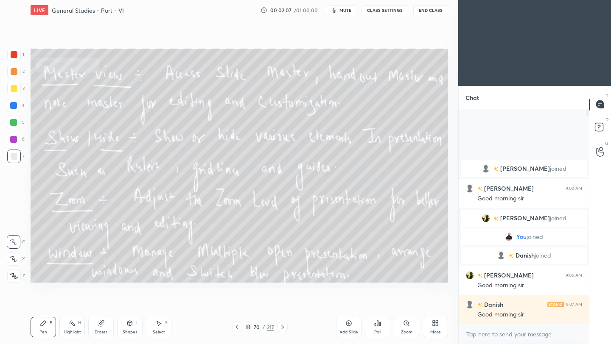
click at [283, 327] on icon at bounding box center [282, 327] width 3 height 4
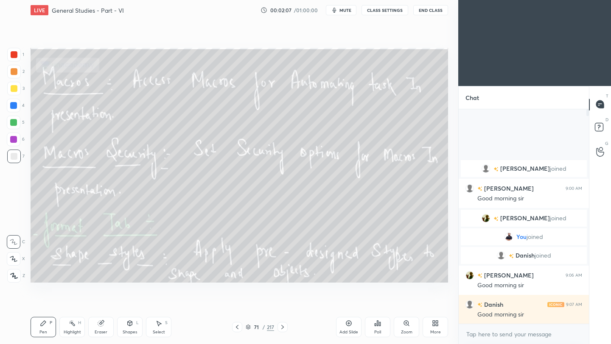
click at [283, 327] on icon at bounding box center [282, 327] width 3 height 4
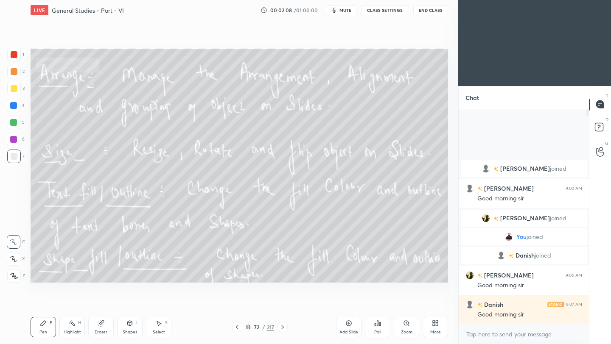
click at [283, 327] on icon at bounding box center [282, 327] width 3 height 4
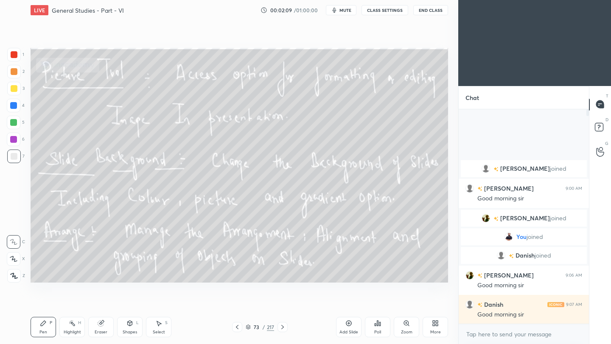
click at [283, 327] on icon at bounding box center [282, 327] width 3 height 4
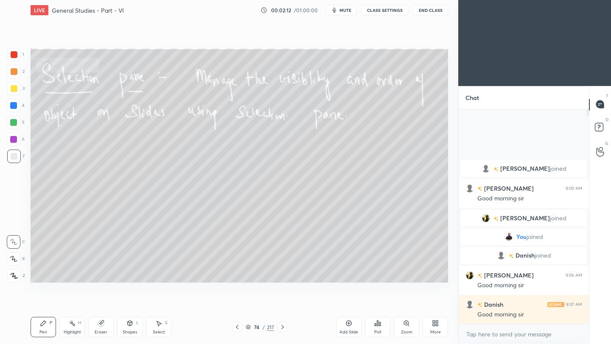
click at [283, 327] on icon at bounding box center [282, 327] width 3 height 4
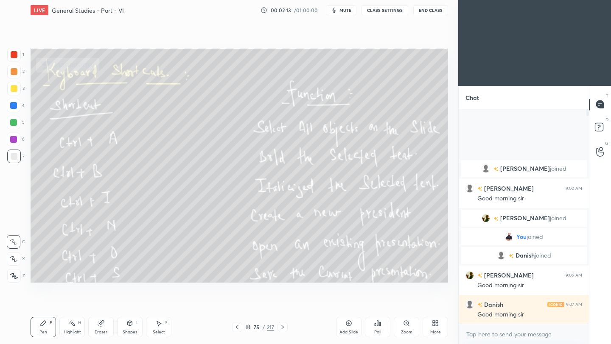
click at [283, 327] on icon at bounding box center [282, 327] width 3 height 4
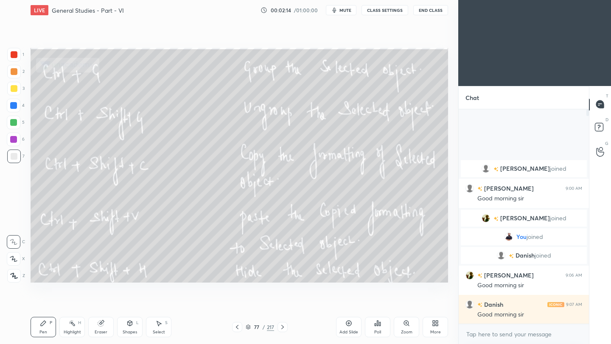
click at [283, 327] on icon at bounding box center [282, 327] width 3 height 4
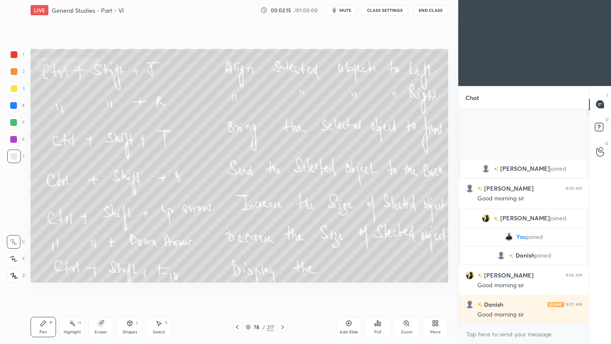
click at [283, 327] on icon at bounding box center [282, 327] width 3 height 4
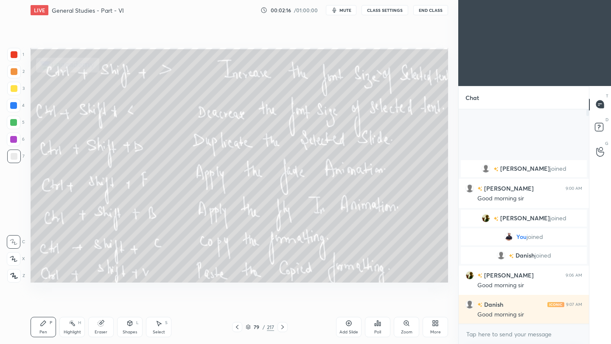
click at [283, 327] on icon at bounding box center [282, 327] width 3 height 4
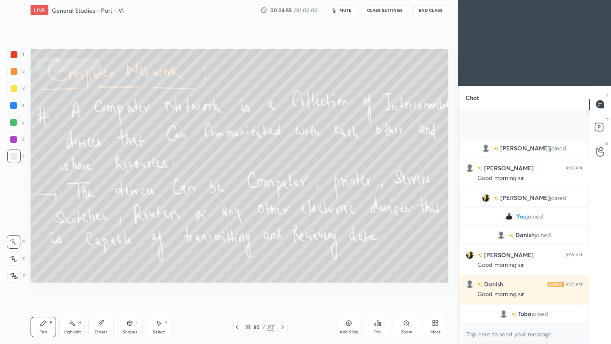
click at [282, 326] on icon at bounding box center [282, 327] width 7 height 7
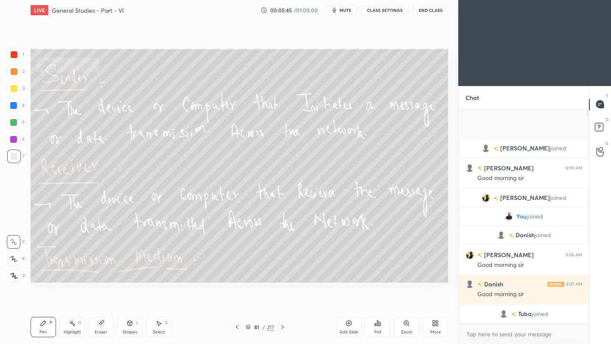
click at [283, 326] on icon at bounding box center [282, 327] width 7 height 7
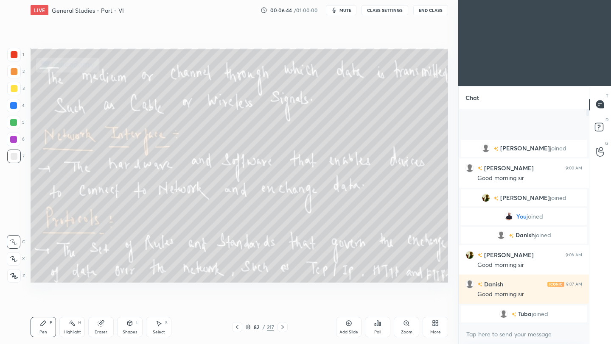
click at [434, 11] on button "End Class" at bounding box center [430, 10] width 35 height 10
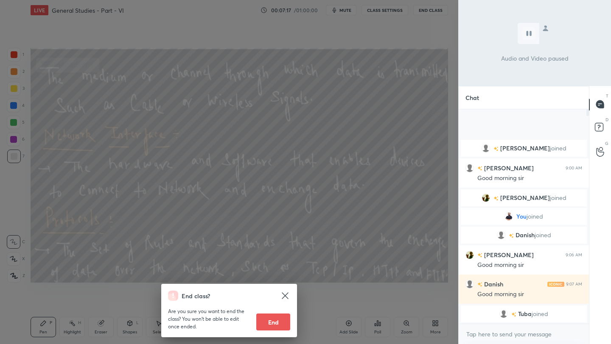
click at [329, 106] on div "End class? Are you sure you want to end the class? You won’t be able to edit on…" at bounding box center [229, 172] width 458 height 344
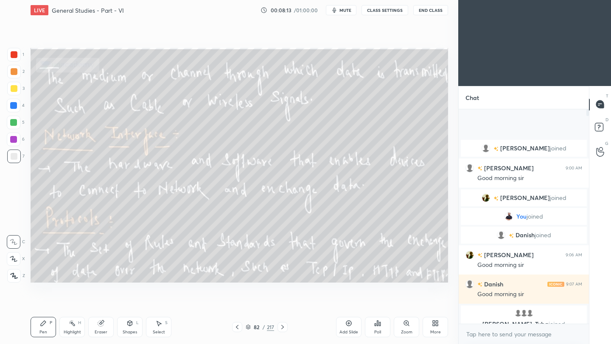
click at [283, 328] on icon at bounding box center [282, 327] width 7 height 7
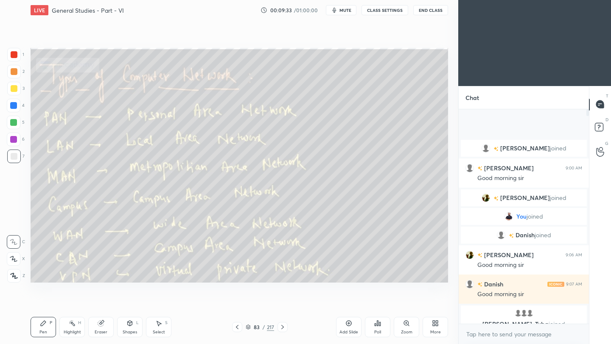
click at [14, 56] on div at bounding box center [14, 54] width 7 height 7
click at [12, 279] on icon at bounding box center [14, 276] width 8 height 6
click at [282, 329] on icon at bounding box center [282, 327] width 7 height 7
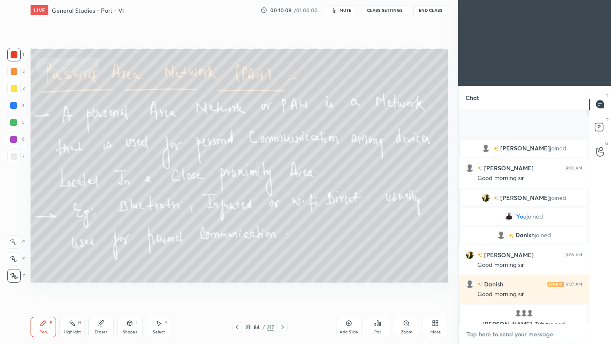
type textarea "x"
click at [485, 338] on textarea at bounding box center [523, 335] width 117 height 14
paste textarea "[URL][DOMAIN_NAME]"
type textarea "[URL][DOMAIN_NAME]"
type textarea "x"
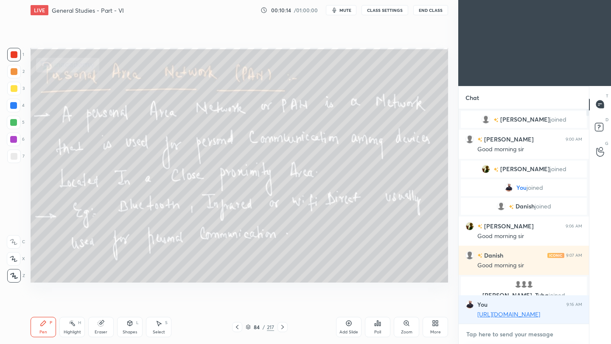
scroll to position [19, 0]
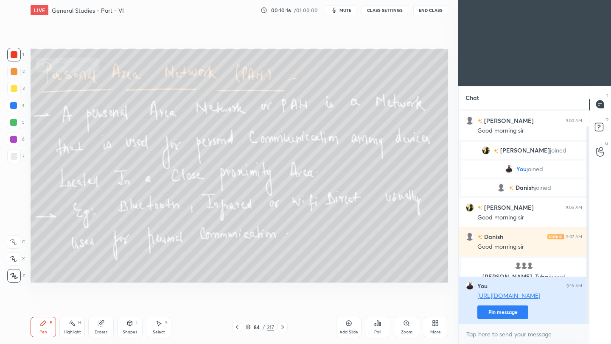
type textarea "x"
click at [511, 313] on button "Pin message" at bounding box center [502, 313] width 51 height 14
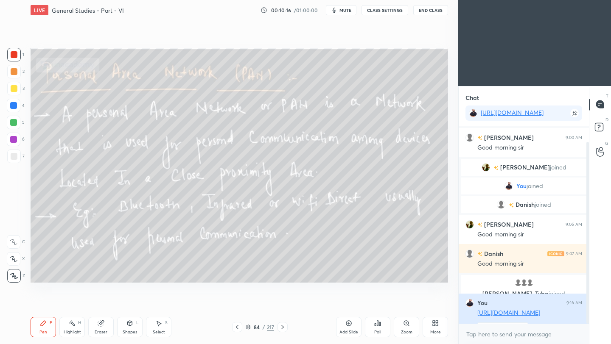
scroll to position [124, 128]
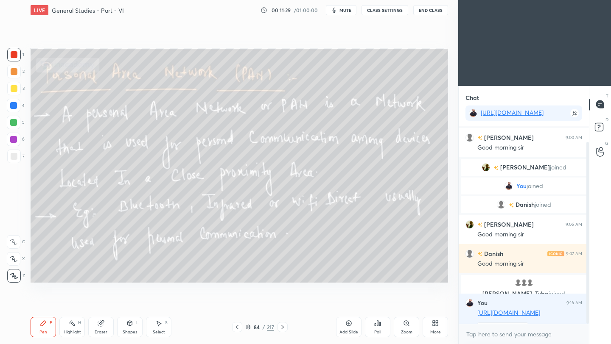
click at [282, 329] on icon at bounding box center [282, 327] width 7 height 7
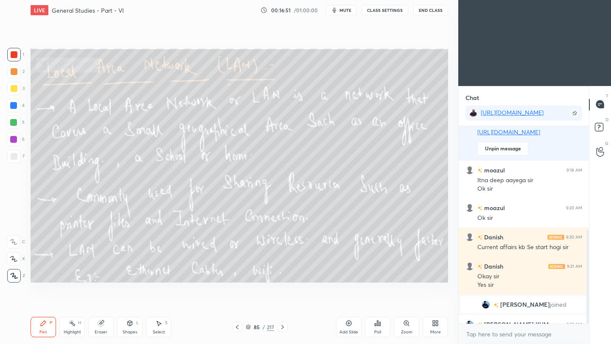
scroll to position [221, 0]
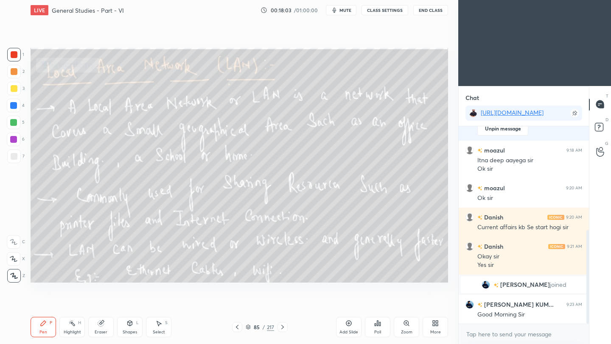
click at [282, 328] on icon at bounding box center [282, 327] width 7 height 7
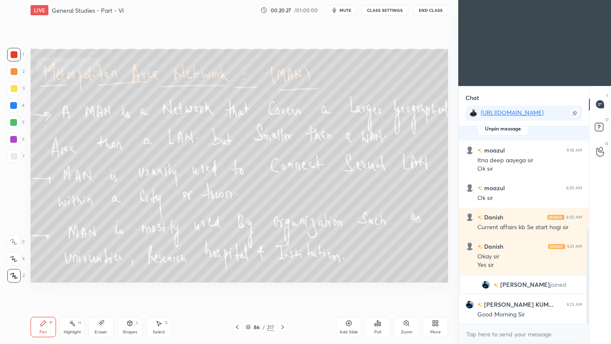
click at [282, 329] on icon at bounding box center [282, 327] width 3 height 4
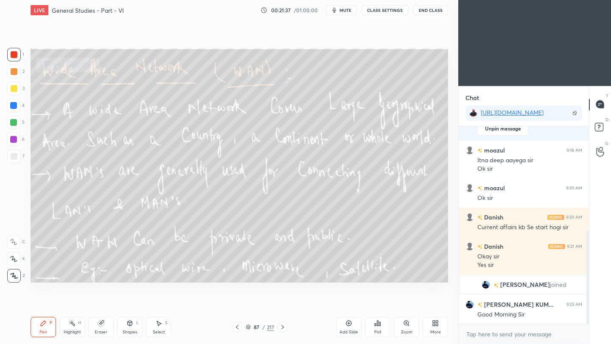
click at [283, 329] on icon at bounding box center [282, 327] width 7 height 7
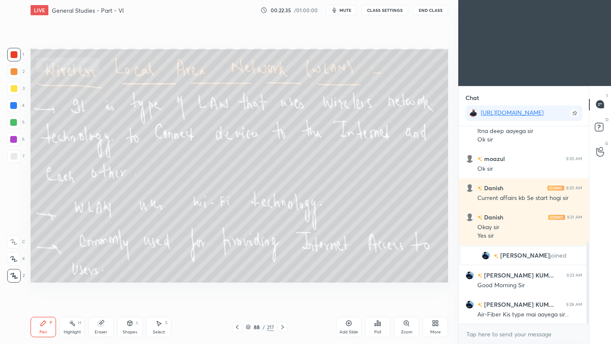
scroll to position [279, 0]
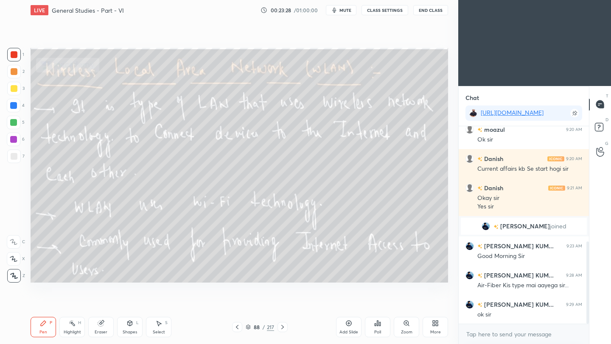
click at [281, 328] on icon at bounding box center [282, 327] width 7 height 7
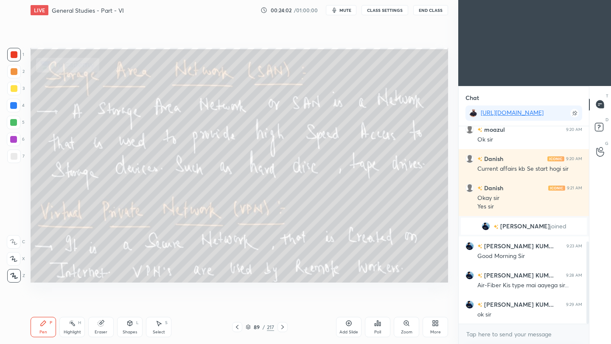
click at [390, 9] on button "CLASS SETTINGS" at bounding box center [384, 10] width 47 height 10
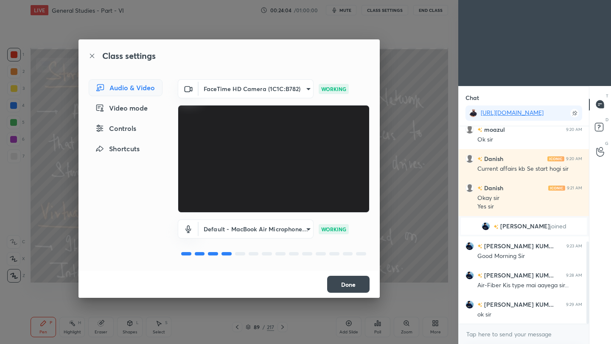
click at [288, 229] on body "1 2 3 4 5 6 7 C X Z C X Z E E Erase all H H LIVE General Studies - Part - VI 00…" at bounding box center [305, 172] width 611 height 344
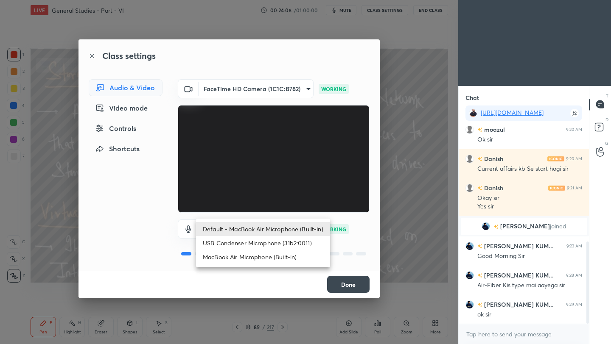
click at [290, 240] on li "USB Condenser Microphone (31b2:0011)" at bounding box center [263, 243] width 134 height 14
type input "63a2cf269547119887510d6f42f0d665c7931b1a7c1de21d184e792193710eca"
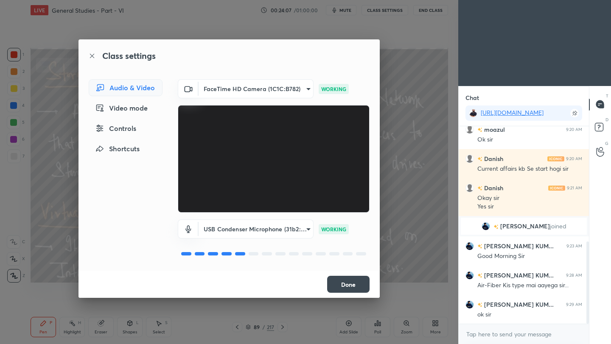
click at [350, 285] on button "Done" at bounding box center [348, 284] width 42 height 17
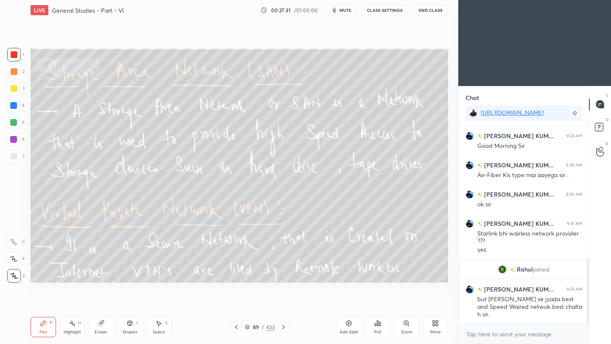
scroll to position [429, 0]
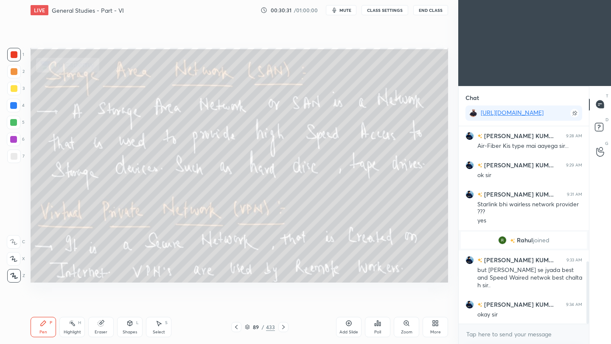
click at [282, 326] on icon at bounding box center [283, 327] width 7 height 7
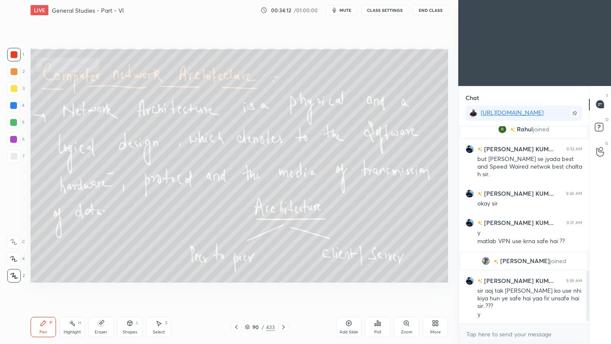
scroll to position [564, 0]
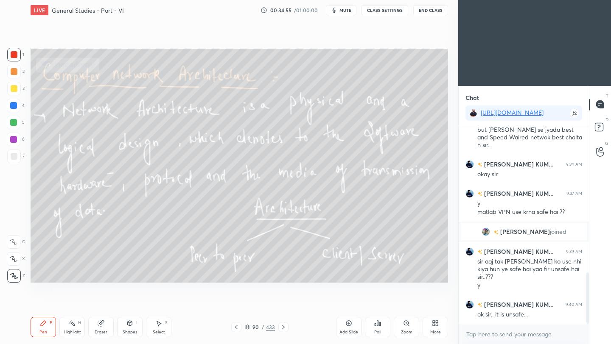
click at [287, 328] on div at bounding box center [283, 327] width 10 height 10
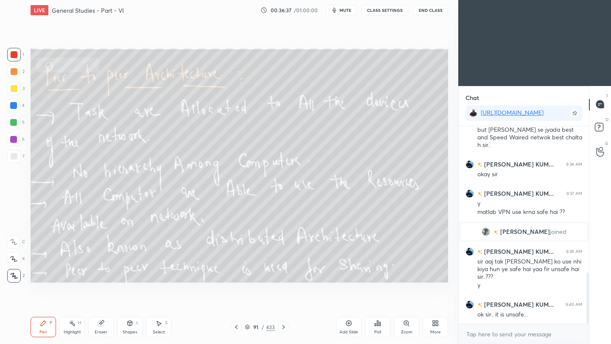
click at [283, 329] on icon at bounding box center [283, 327] width 7 height 7
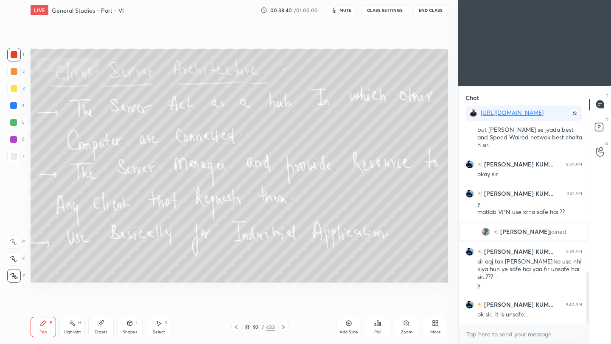
click at [282, 328] on icon at bounding box center [283, 327] width 3 height 4
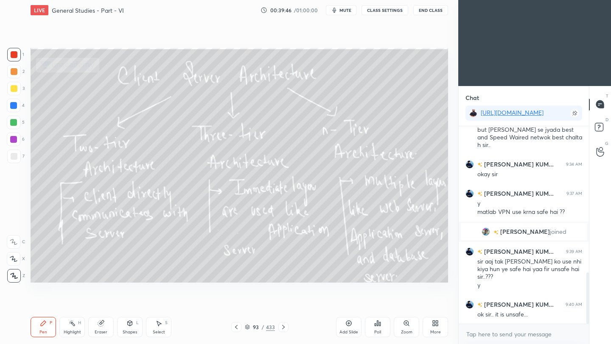
scroll to position [594, 0]
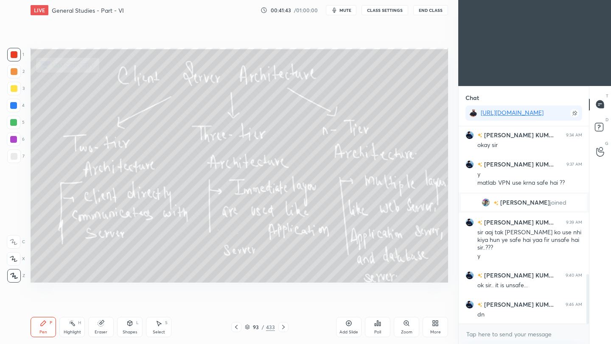
click at [282, 329] on icon at bounding box center [283, 327] width 3 height 4
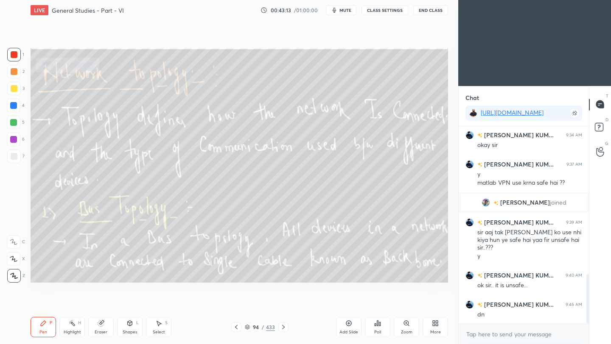
click at [284, 327] on icon at bounding box center [283, 327] width 7 height 7
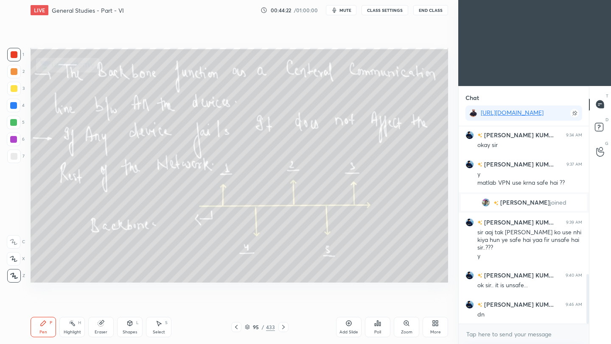
click at [282, 329] on icon at bounding box center [283, 327] width 7 height 7
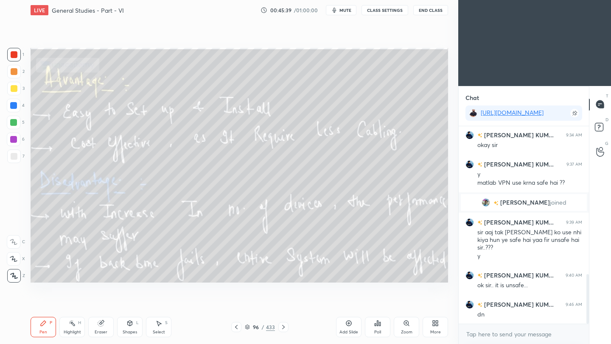
click at [285, 328] on icon at bounding box center [283, 327] width 7 height 7
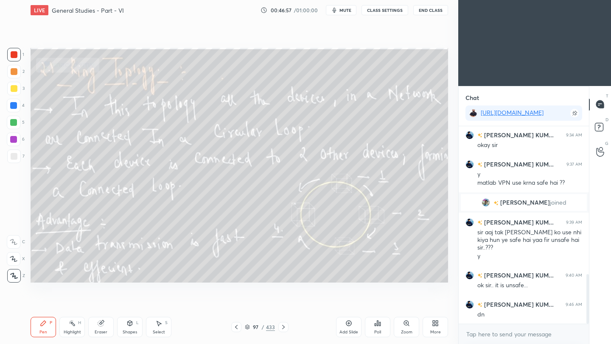
click at [281, 328] on icon at bounding box center [283, 327] width 7 height 7
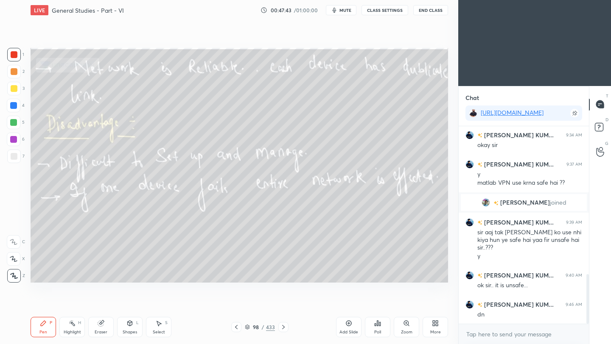
click at [282, 325] on icon at bounding box center [283, 327] width 3 height 4
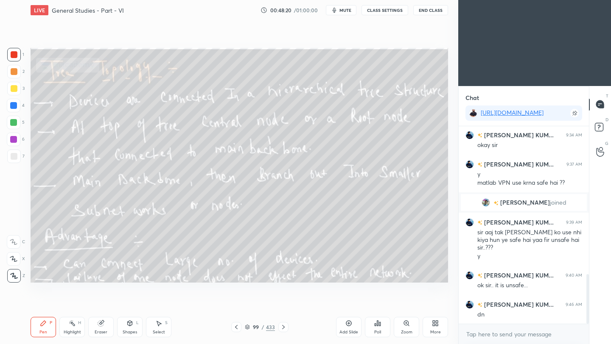
click at [282, 327] on icon at bounding box center [283, 327] width 7 height 7
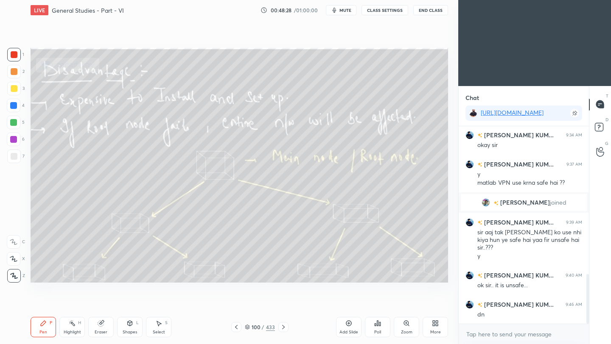
click at [236, 327] on icon at bounding box center [236, 327] width 7 height 7
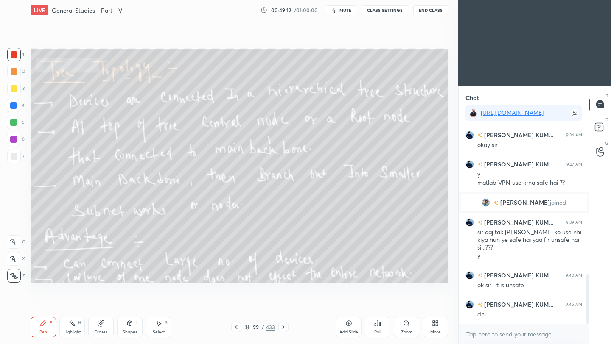
click at [282, 327] on icon at bounding box center [283, 327] width 7 height 7
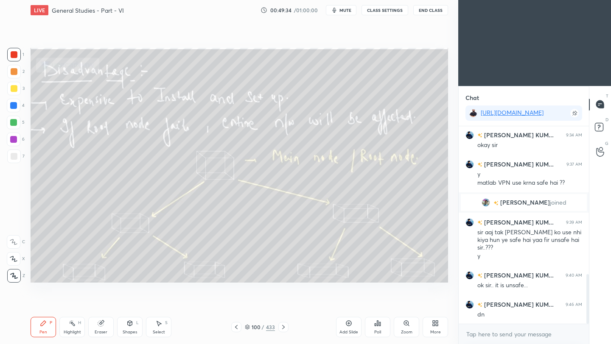
click at [280, 327] on icon at bounding box center [283, 327] width 7 height 7
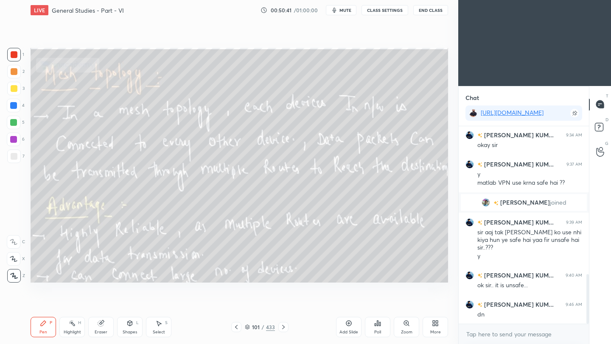
click at [284, 328] on icon at bounding box center [283, 327] width 7 height 7
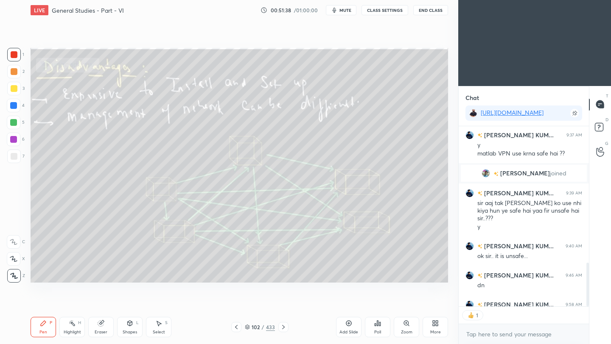
scroll to position [623, 0]
click at [285, 327] on icon at bounding box center [283, 327] width 7 height 7
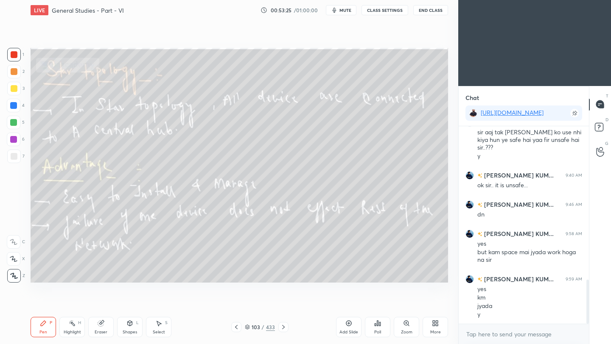
scroll to position [723, 0]
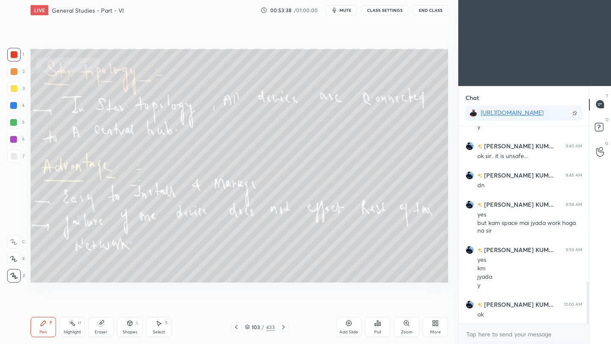
click at [282, 330] on icon at bounding box center [283, 327] width 7 height 7
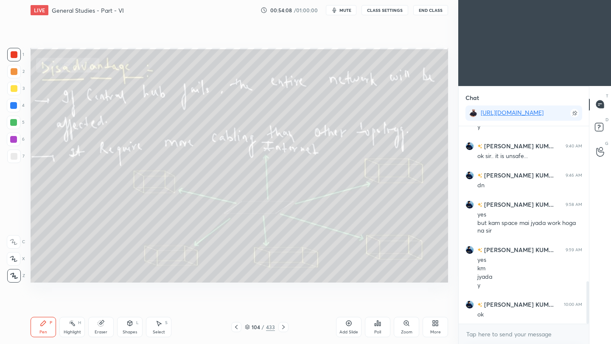
click at [280, 328] on icon at bounding box center [283, 327] width 7 height 7
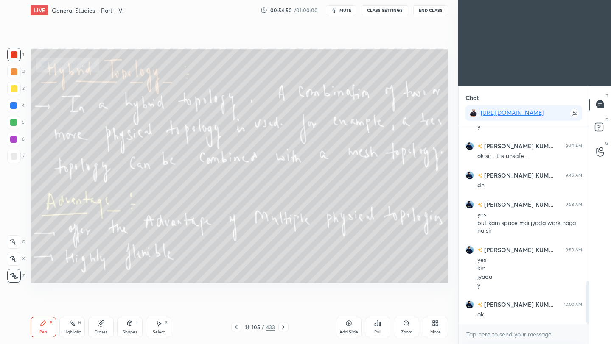
click at [281, 328] on icon at bounding box center [283, 327] width 7 height 7
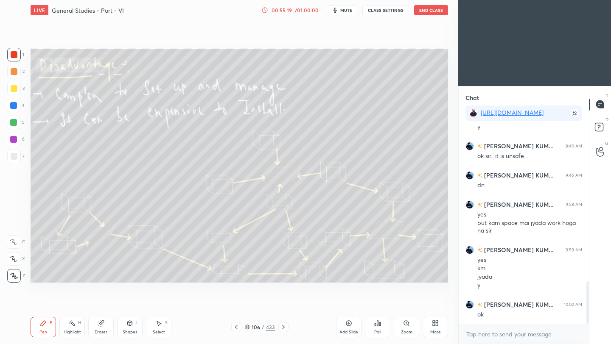
click at [283, 328] on icon at bounding box center [283, 327] width 3 height 4
click at [434, 10] on button "End Class" at bounding box center [431, 10] width 34 height 10
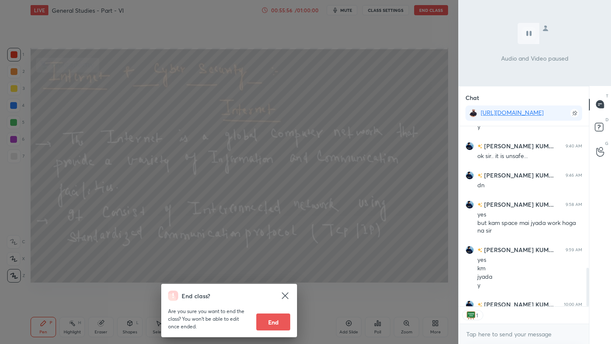
scroll to position [178, 128]
click at [278, 325] on button "End" at bounding box center [273, 322] width 34 height 17
type textarea "x"
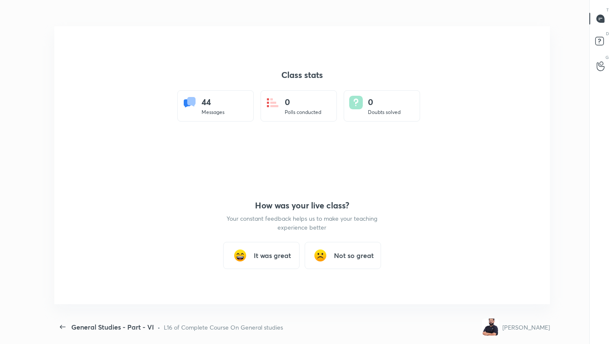
scroll to position [0, 0]
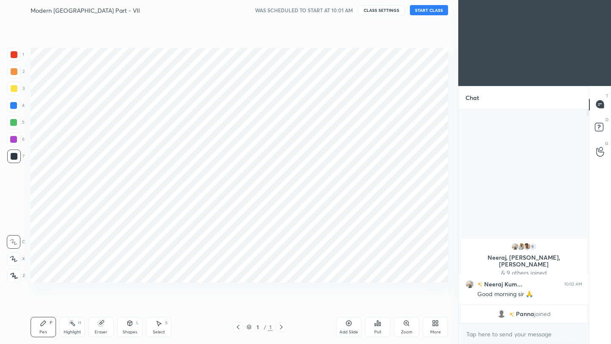
scroll to position [290, 424]
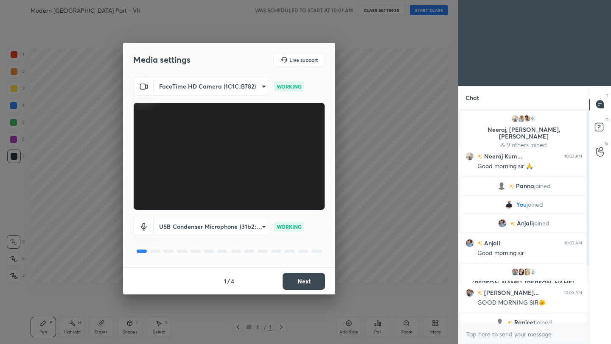
click at [307, 281] on button "Next" at bounding box center [303, 281] width 42 height 17
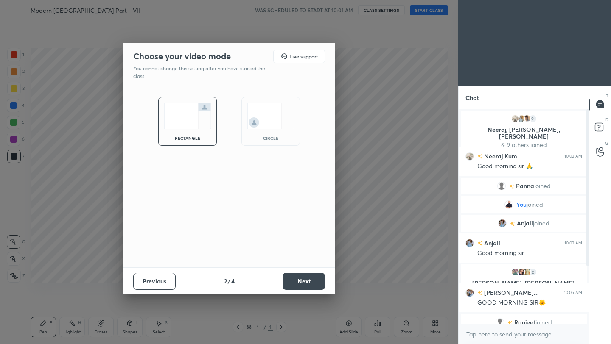
click at [307, 281] on button "Next" at bounding box center [303, 281] width 42 height 17
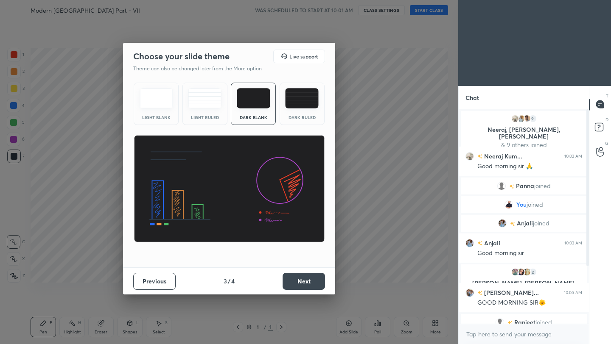
click at [308, 280] on button "Next" at bounding box center [303, 281] width 42 height 17
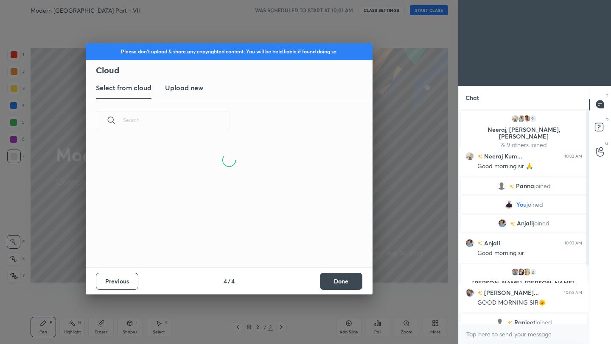
click at [338, 282] on button "Done" at bounding box center [341, 281] width 42 height 17
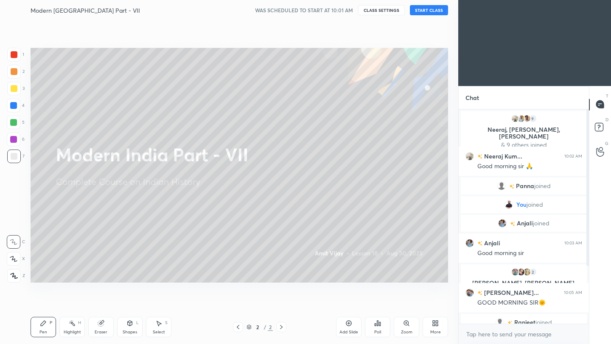
click at [427, 9] on button "START CLASS" at bounding box center [429, 10] width 38 height 10
type textarea "x"
click at [496, 339] on textarea at bounding box center [523, 335] width 117 height 14
paste textarea "[URL][DOMAIN_NAME]"
type textarea "[URL][DOMAIN_NAME]"
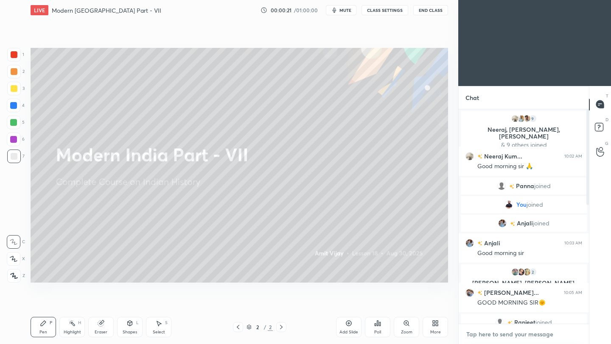
type textarea "x"
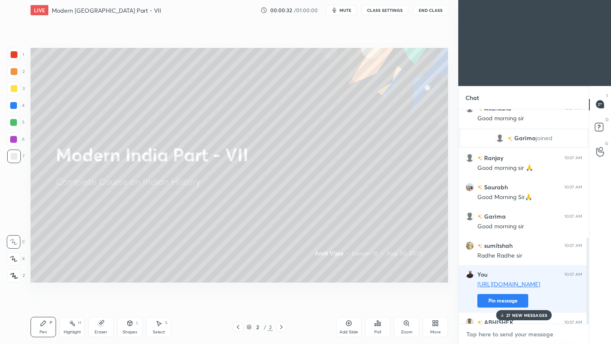
scroll to position [351, 0]
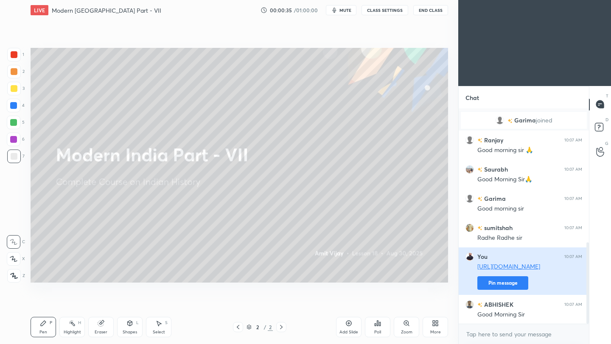
click at [505, 282] on button "Pin message" at bounding box center [502, 283] width 51 height 14
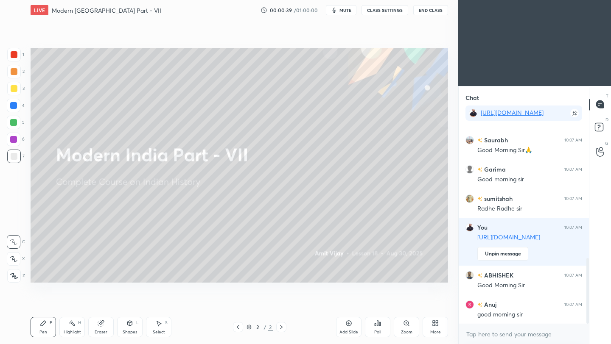
scroll to position [418, 0]
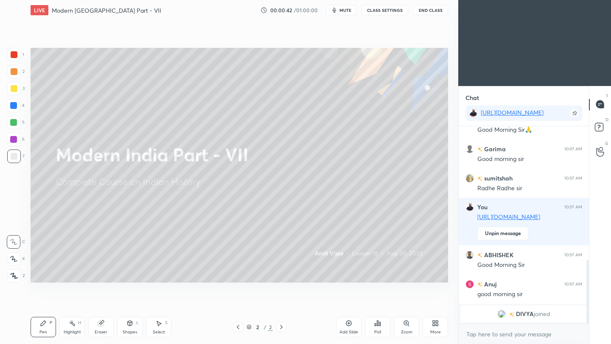
click at [348, 324] on icon at bounding box center [348, 323] width 3 height 3
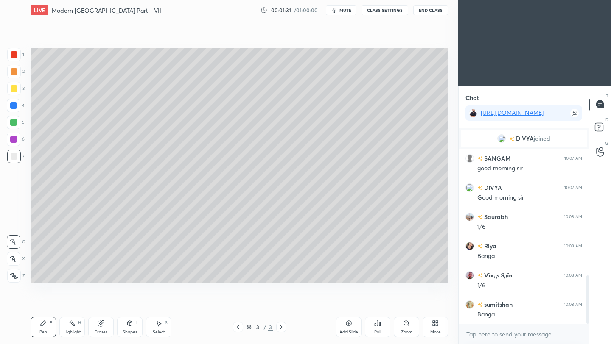
scroll to position [638, 0]
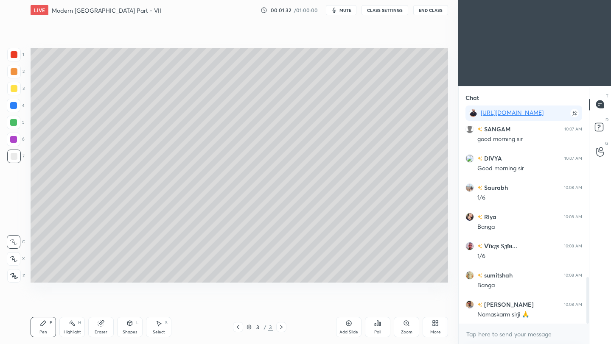
click at [15, 87] on div at bounding box center [14, 88] width 7 height 7
click at [13, 277] on icon at bounding box center [14, 276] width 8 height 6
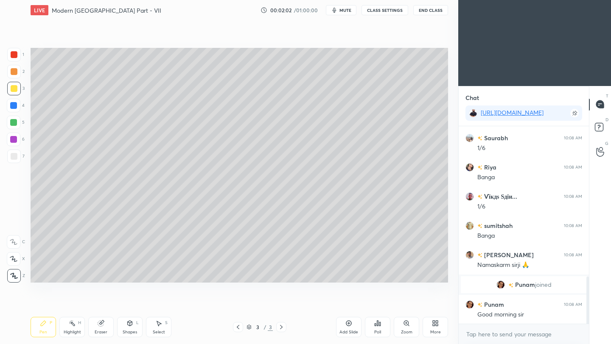
scroll to position [669, 0]
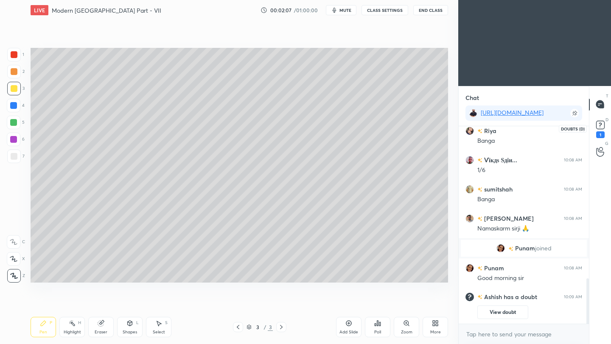
click at [601, 125] on rect at bounding box center [600, 125] width 8 height 8
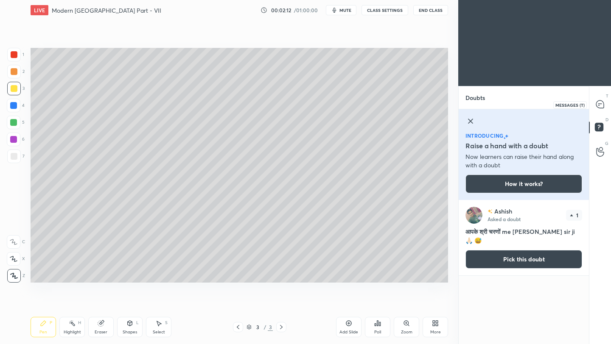
click at [600, 104] on icon at bounding box center [599, 104] width 3 height 0
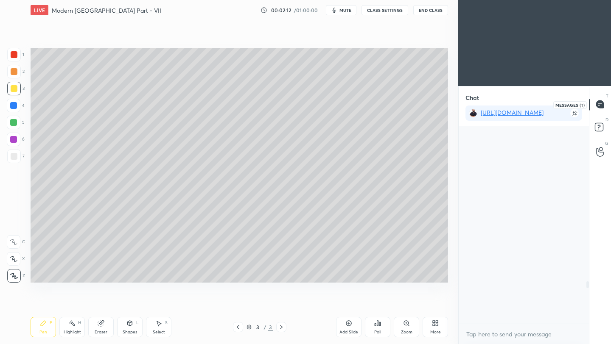
scroll to position [195, 128]
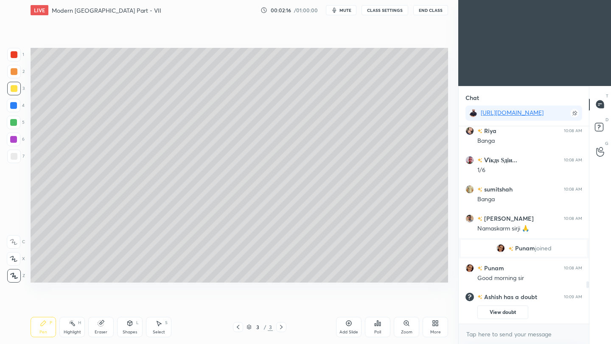
drag, startPoint x: 11, startPoint y: 158, endPoint x: 28, endPoint y: 154, distance: 17.0
click at [12, 158] on div at bounding box center [14, 156] width 7 height 7
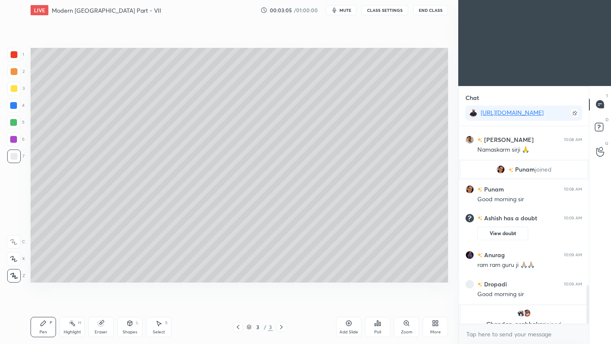
scroll to position [817, 0]
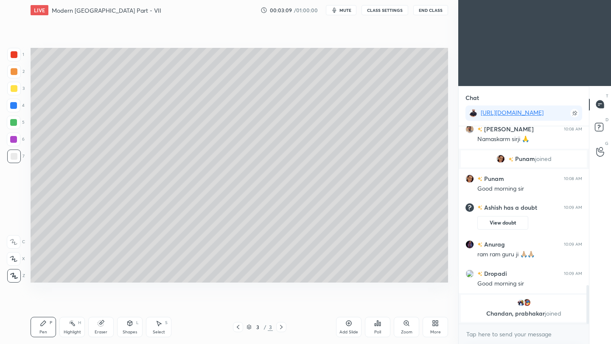
click at [105, 326] on div "Eraser" at bounding box center [100, 327] width 25 height 20
click at [42, 327] on div "Pen P" at bounding box center [43, 327] width 25 height 20
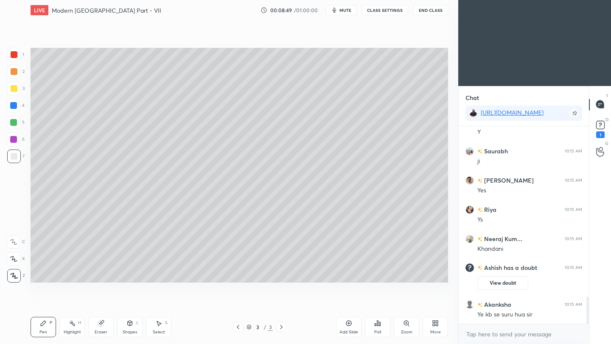
scroll to position [1241, 0]
click at [603, 124] on rect at bounding box center [600, 125] width 8 height 8
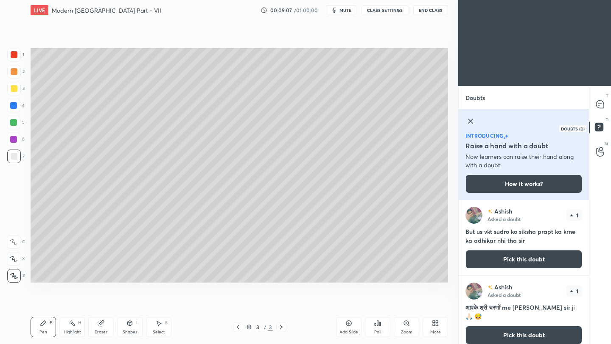
scroll to position [141, 128]
click at [601, 106] on icon at bounding box center [600, 105] width 8 height 8
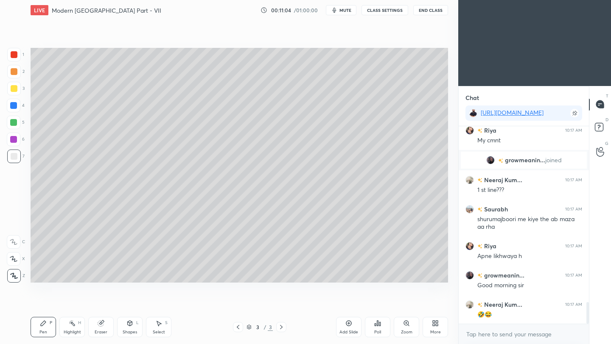
scroll to position [1619, 0]
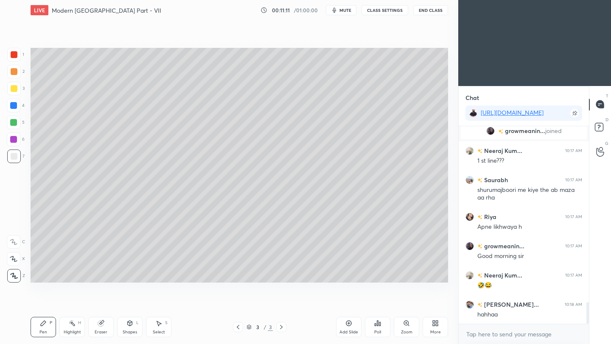
click at [349, 325] on icon at bounding box center [348, 323] width 7 height 7
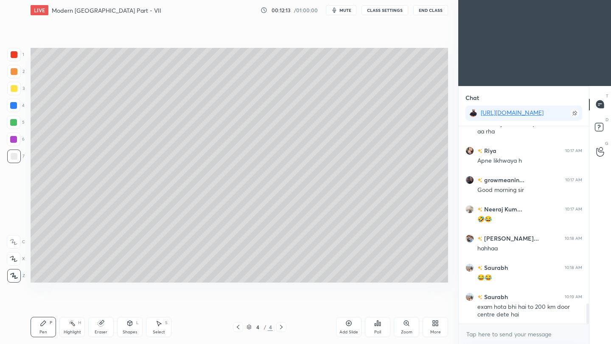
scroll to position [1715, 0]
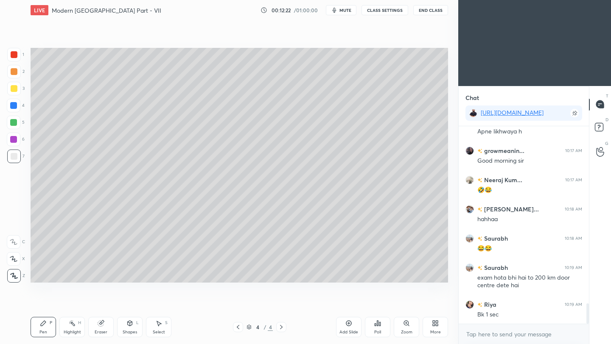
click at [238, 329] on icon at bounding box center [238, 327] width 7 height 7
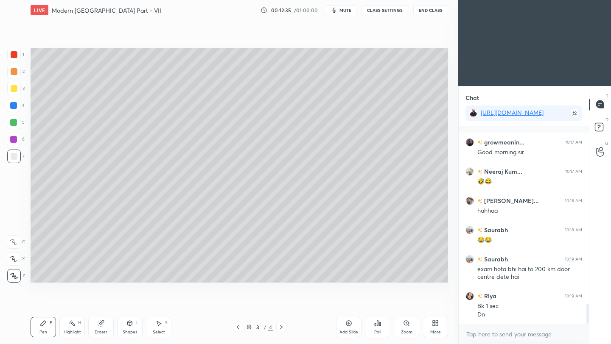
scroll to position [1760, 0]
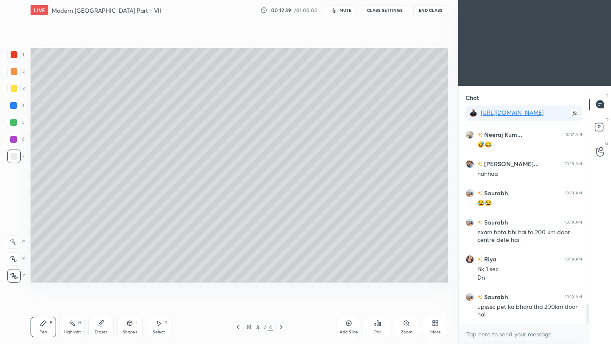
click at [281, 327] on icon at bounding box center [281, 327] width 7 height 7
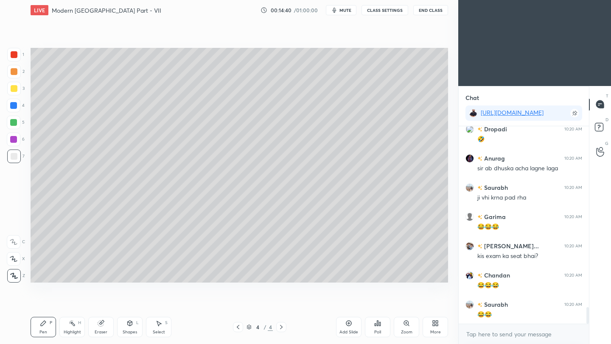
scroll to position [2207, 0]
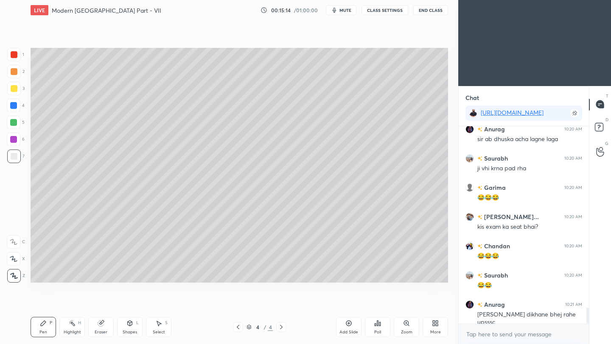
drag, startPoint x: 104, startPoint y: 327, endPoint x: 112, endPoint y: 322, distance: 9.3
click at [107, 325] on div "Eraser" at bounding box center [100, 327] width 25 height 20
click at [42, 330] on div "Pen" at bounding box center [43, 332] width 8 height 4
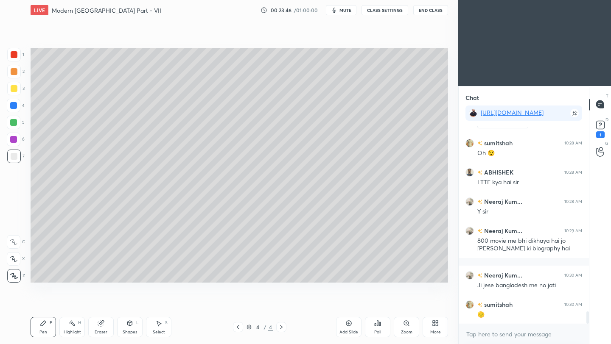
scroll to position [2971, 0]
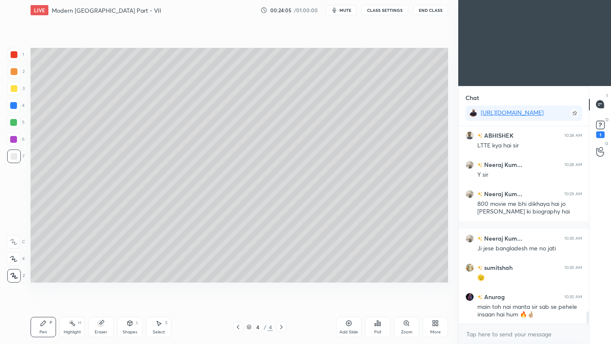
drag, startPoint x: 106, startPoint y: 329, endPoint x: 143, endPoint y: 315, distance: 39.5
click at [107, 329] on div "Eraser" at bounding box center [100, 327] width 25 height 20
click at [282, 284] on div "Setting up your live class Poll for secs No correct answer Start poll" at bounding box center [239, 165] width 424 height 290
drag, startPoint x: 45, startPoint y: 326, endPoint x: 94, endPoint y: 322, distance: 49.0
click at [46, 326] on icon at bounding box center [43, 323] width 7 height 7
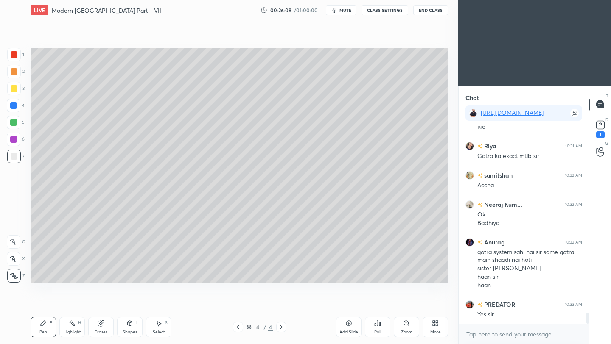
scroll to position [3393, 0]
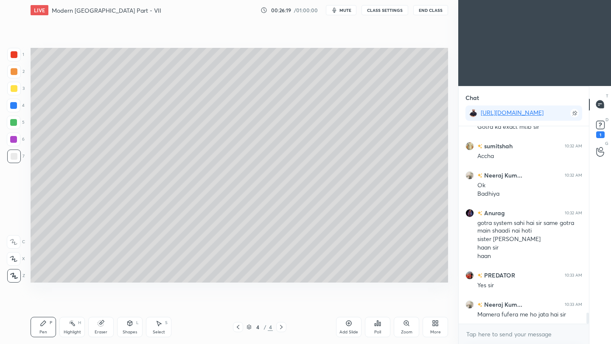
click at [350, 328] on div "Add Slide" at bounding box center [348, 327] width 25 height 20
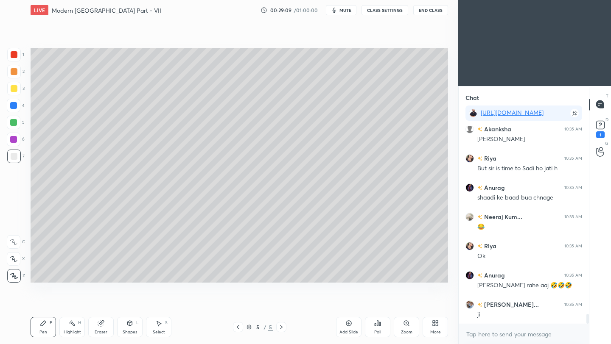
scroll to position [3821, 0]
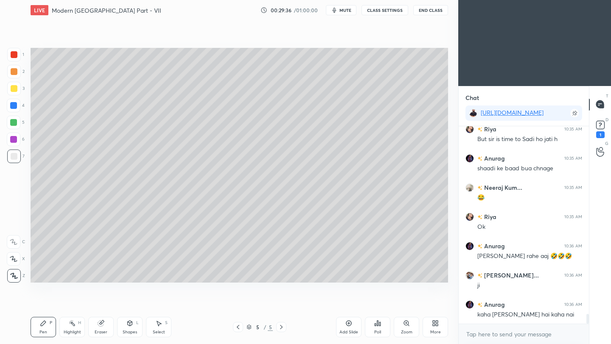
click at [424, 12] on button "End Class" at bounding box center [430, 10] width 35 height 10
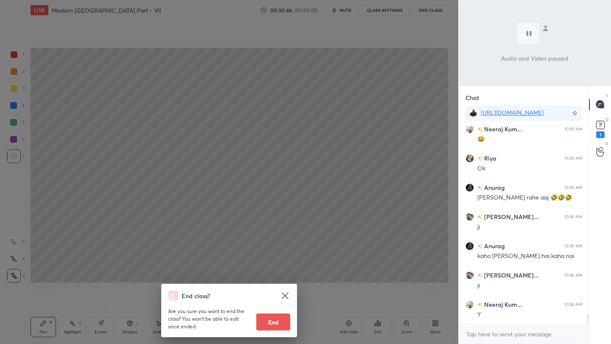
scroll to position [3909, 0]
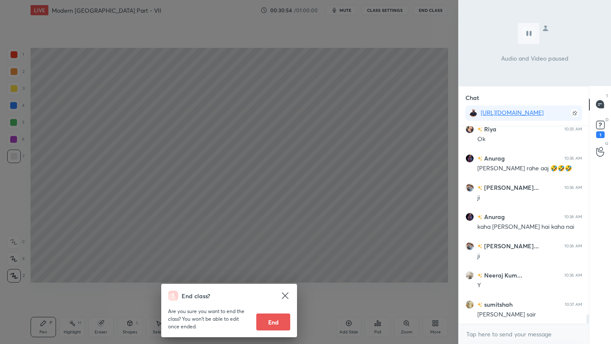
click at [231, 235] on div "End class? Are you sure you want to end the class? You won’t be able to edit on…" at bounding box center [229, 172] width 458 height 344
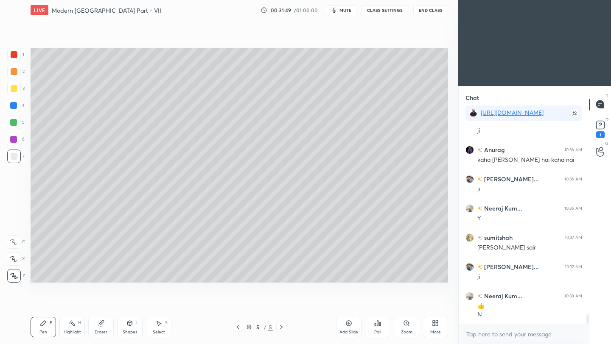
scroll to position [4005, 0]
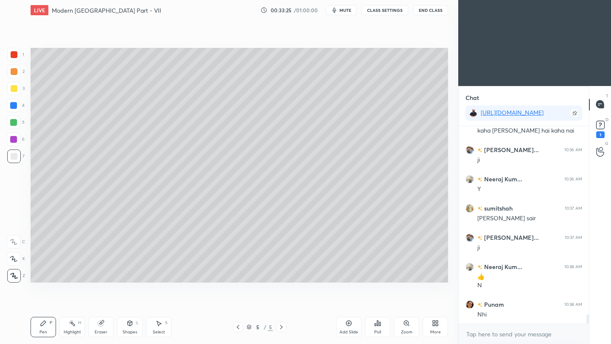
click at [350, 328] on div "Add Slide" at bounding box center [348, 327] width 25 height 20
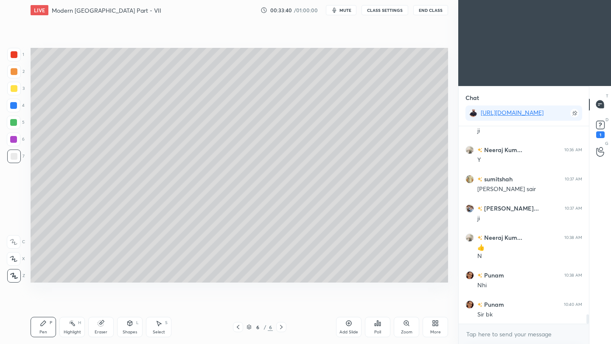
scroll to position [4063, 0]
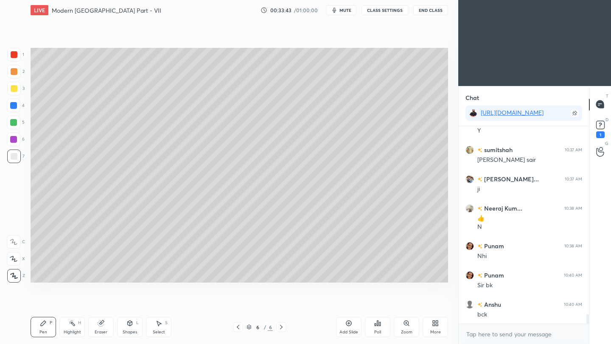
click at [241, 332] on div at bounding box center [238, 327] width 10 height 10
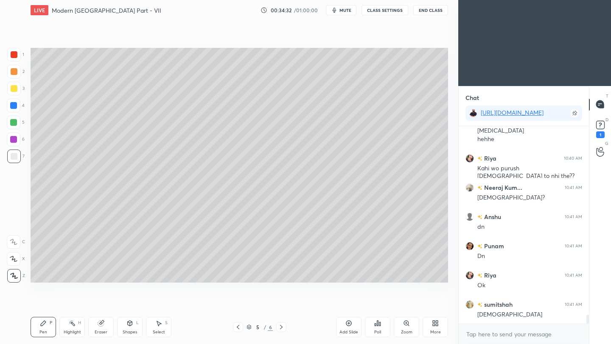
scroll to position [4321, 0]
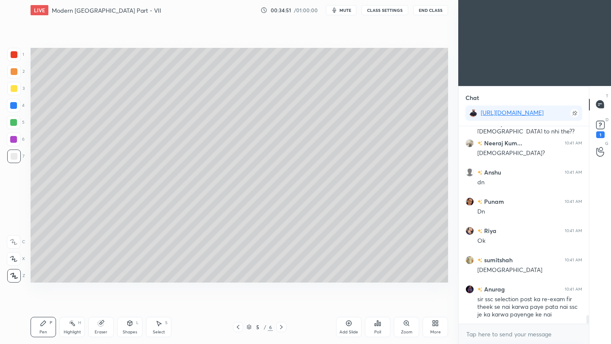
click at [279, 328] on icon at bounding box center [281, 327] width 7 height 7
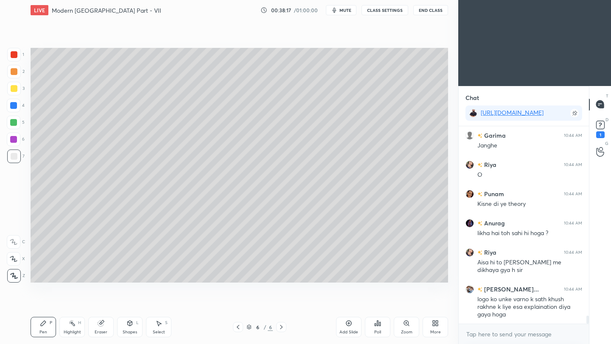
scroll to position [4697, 0]
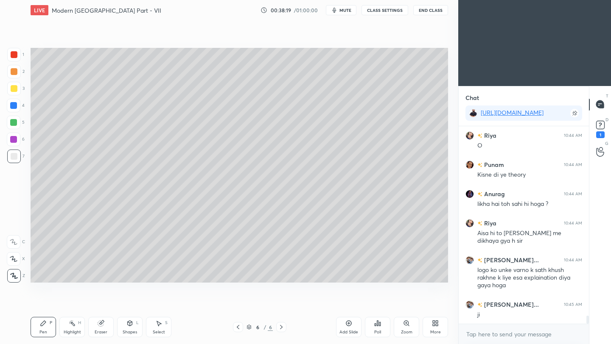
click at [351, 328] on div "Add Slide" at bounding box center [348, 327] width 25 height 20
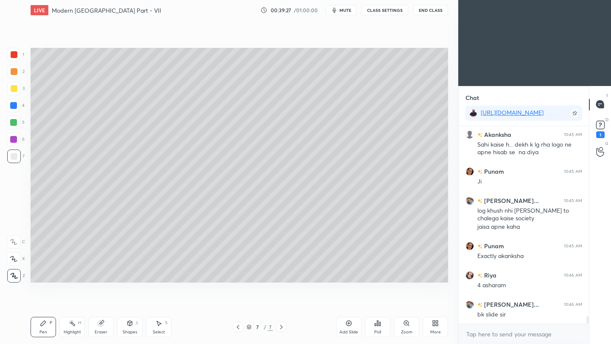
scroll to position [4934, 0]
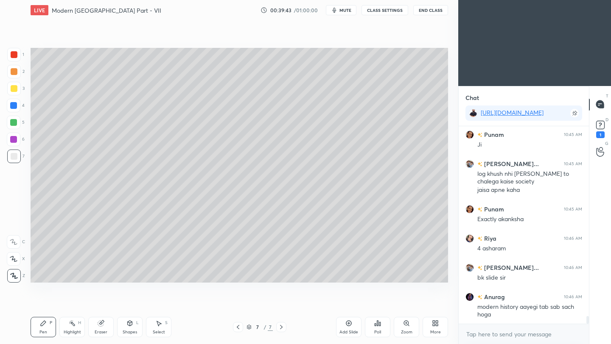
click at [239, 329] on icon at bounding box center [238, 327] width 7 height 7
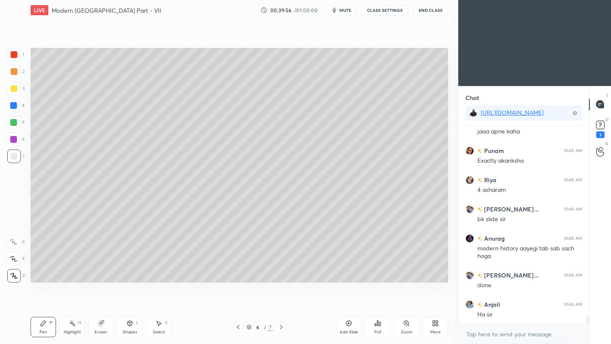
scroll to position [5021, 0]
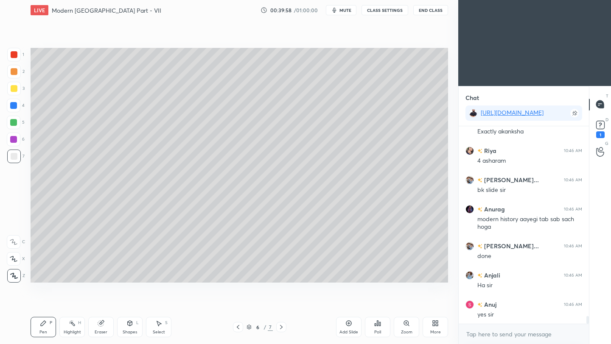
click at [283, 328] on icon at bounding box center [281, 327] width 7 height 7
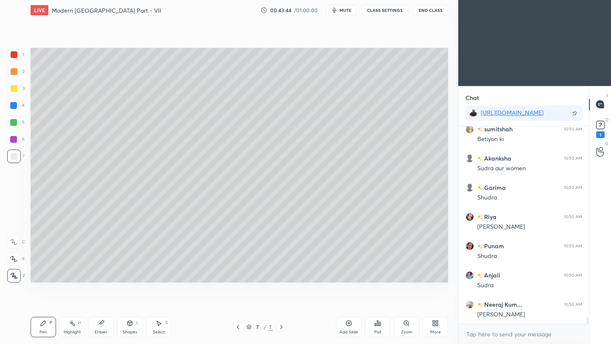
scroll to position [5763, 0]
click at [351, 329] on div "Add Slide" at bounding box center [348, 327] width 25 height 20
click at [238, 329] on icon at bounding box center [238, 327] width 7 height 7
click at [430, 11] on button "End Class" at bounding box center [430, 10] width 35 height 10
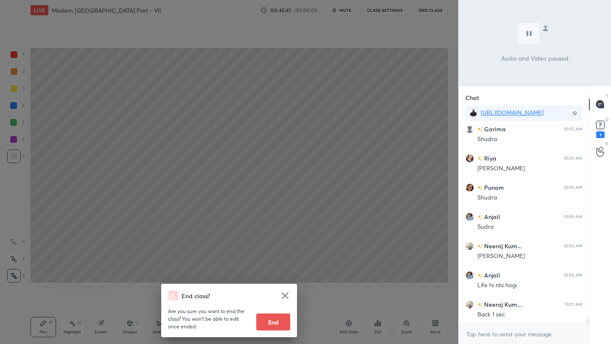
scroll to position [5821, 0]
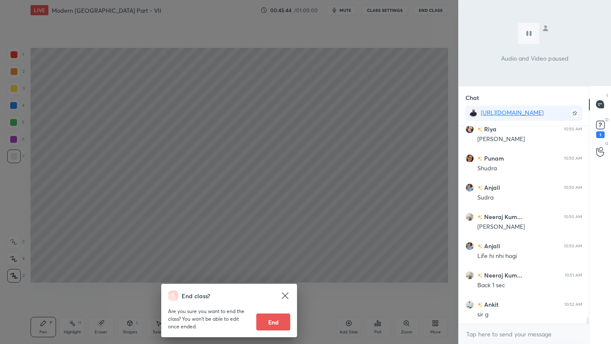
click at [419, 124] on div "End class? Are you sure you want to end the class? You won’t be able to edit on…" at bounding box center [229, 172] width 458 height 344
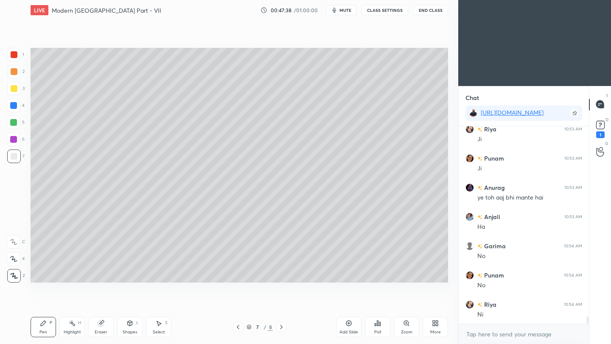
scroll to position [5182, 0]
click at [282, 330] on icon at bounding box center [281, 327] width 7 height 7
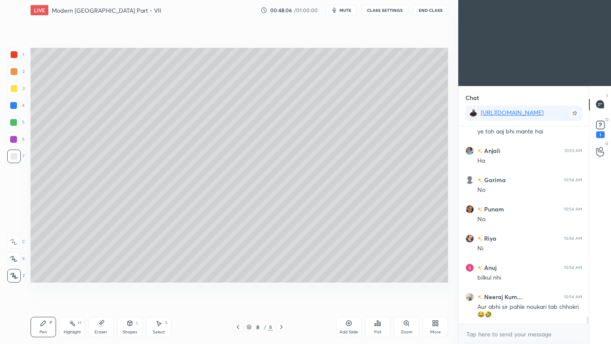
scroll to position [5248, 0]
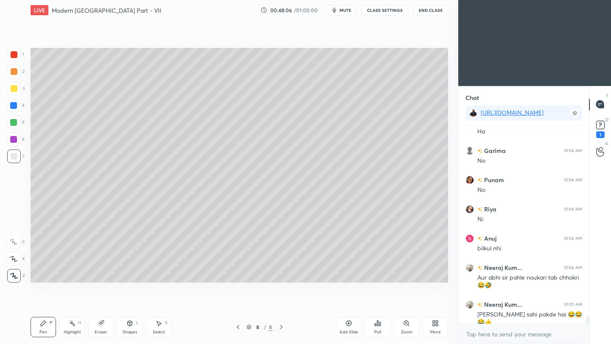
click at [16, 91] on div at bounding box center [14, 88] width 7 height 7
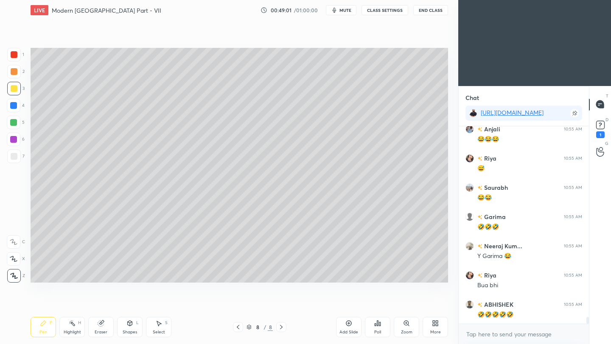
scroll to position [5565, 0]
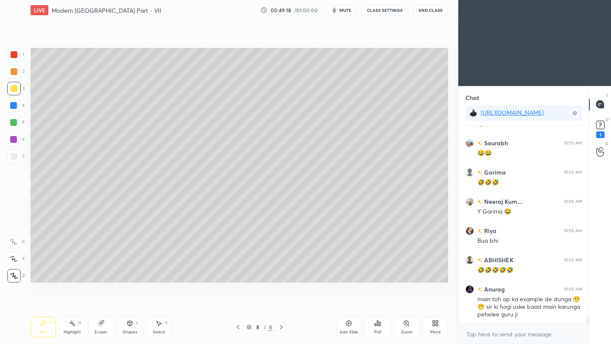
click at [15, 156] on div at bounding box center [14, 156] width 7 height 7
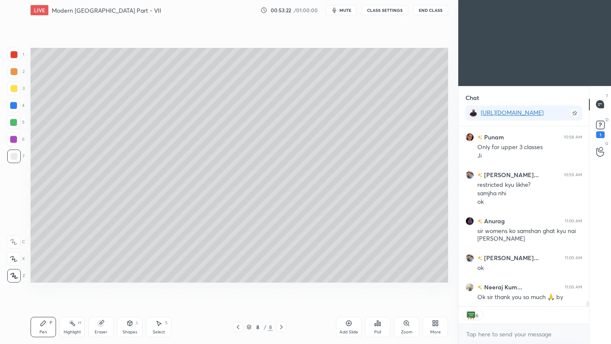
scroll to position [6037, 0]
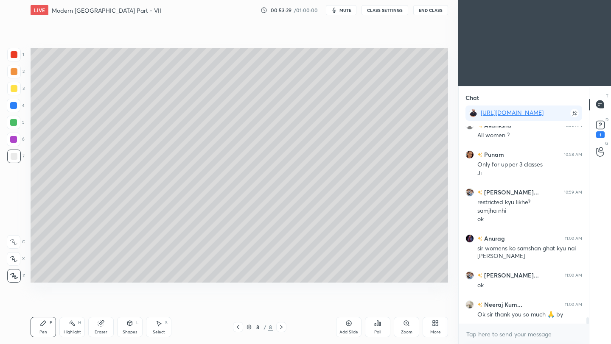
click at [348, 328] on div "Add Slide" at bounding box center [348, 327] width 25 height 20
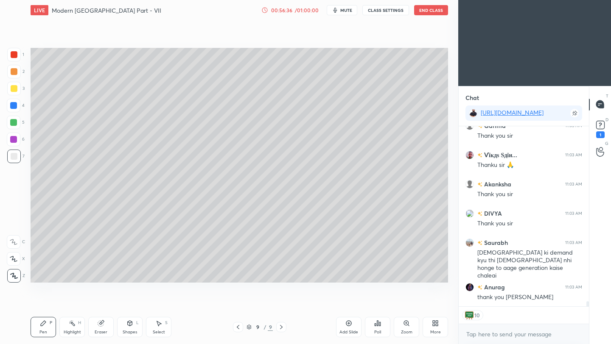
scroll to position [6101, 0]
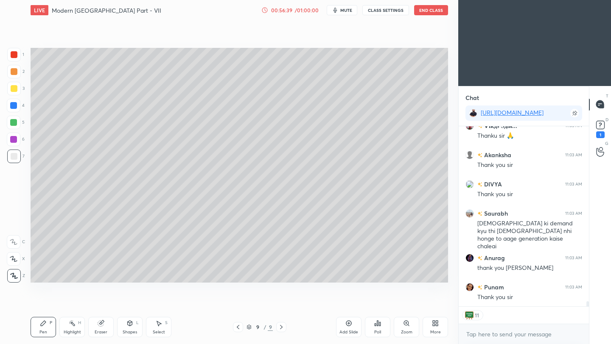
click at [427, 13] on button "End Class" at bounding box center [431, 10] width 34 height 10
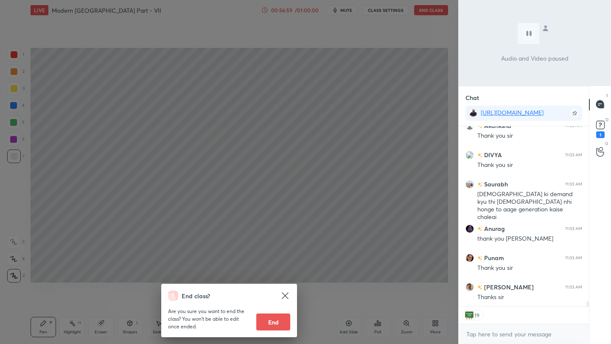
scroll to position [6159, 0]
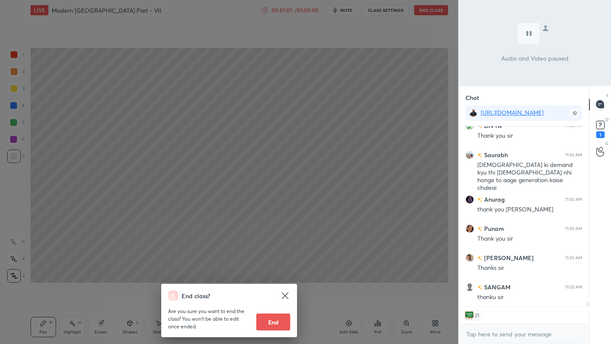
click at [283, 330] on button "End" at bounding box center [273, 322] width 34 height 17
type textarea "x"
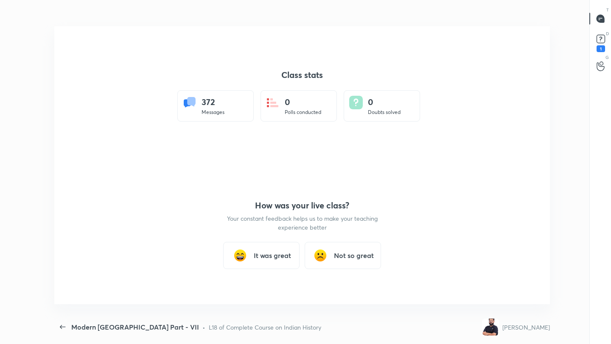
scroll to position [0, 0]
